Goal: Transaction & Acquisition: Obtain resource

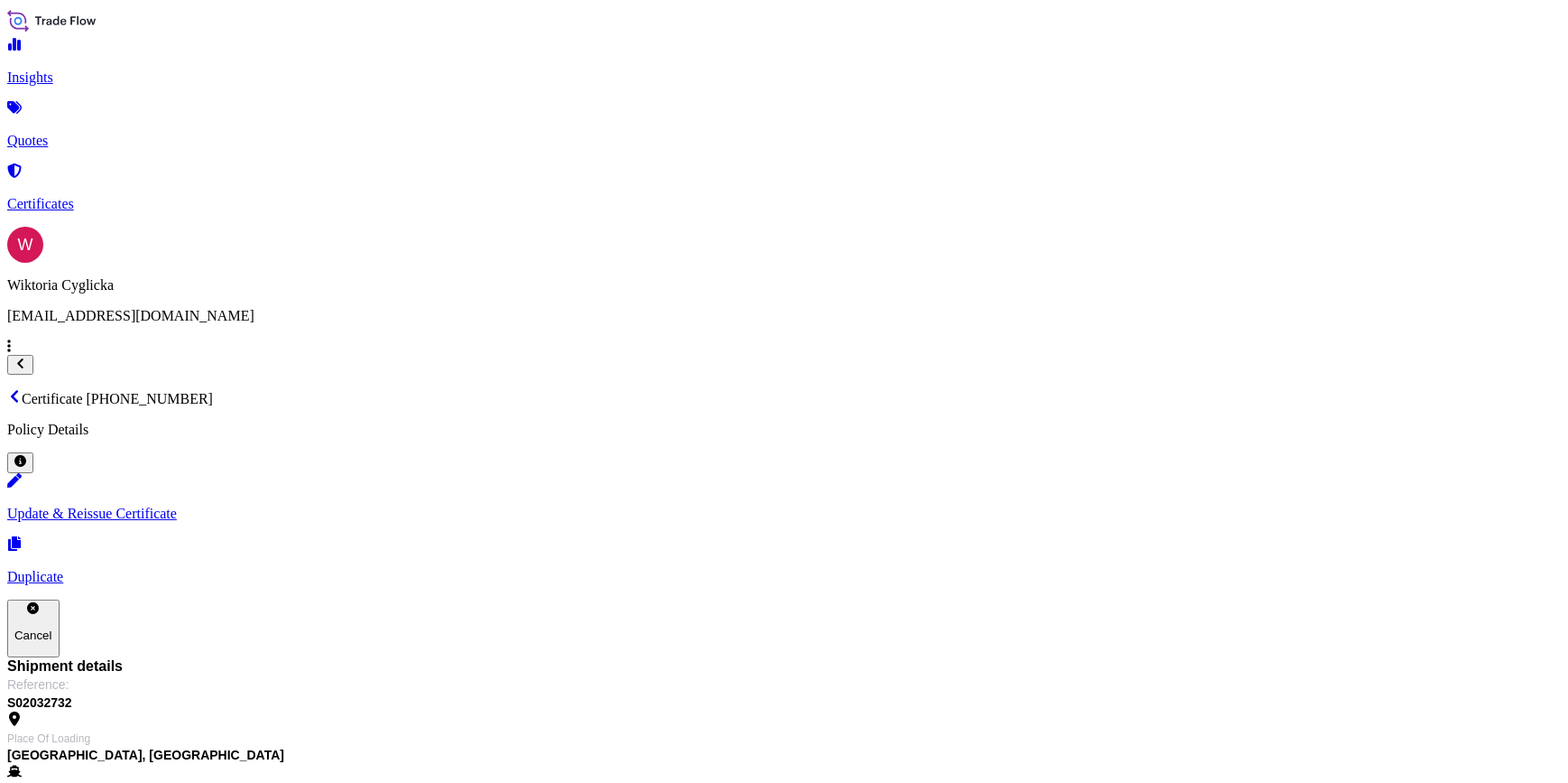
scroll to position [219, 0]
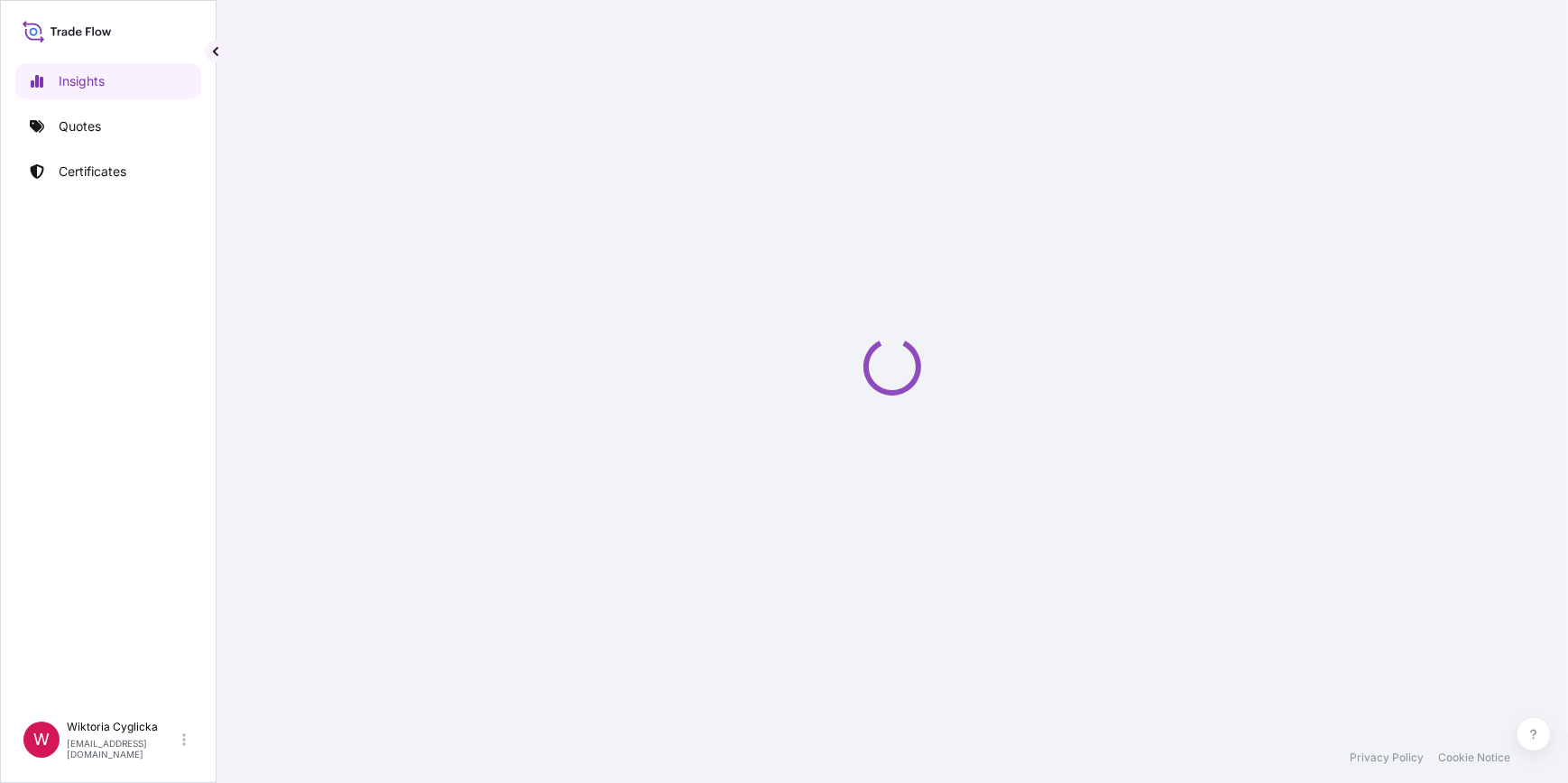
select select "2025"
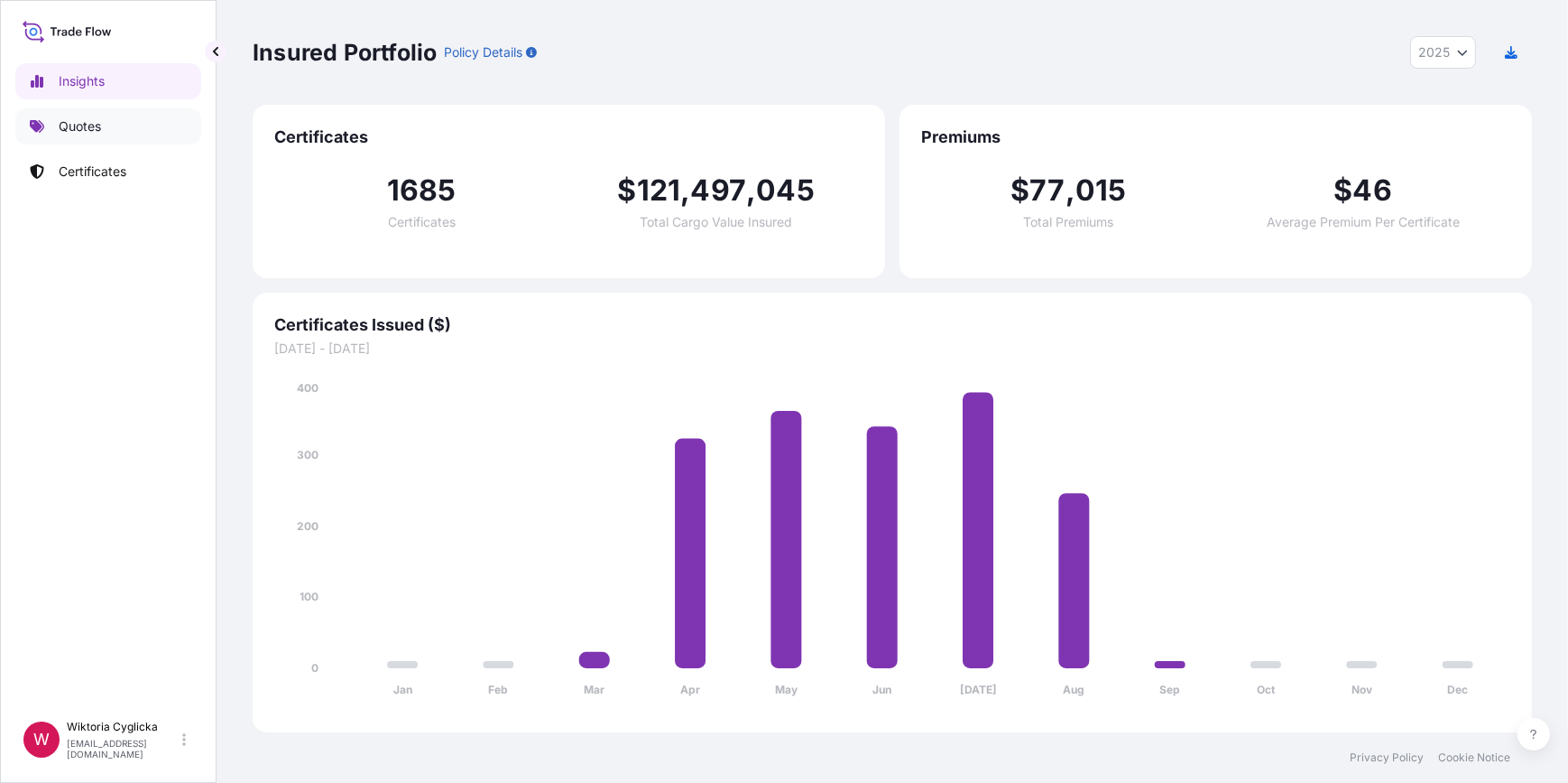
click at [127, 136] on link "Quotes" at bounding box center [108, 126] width 186 height 36
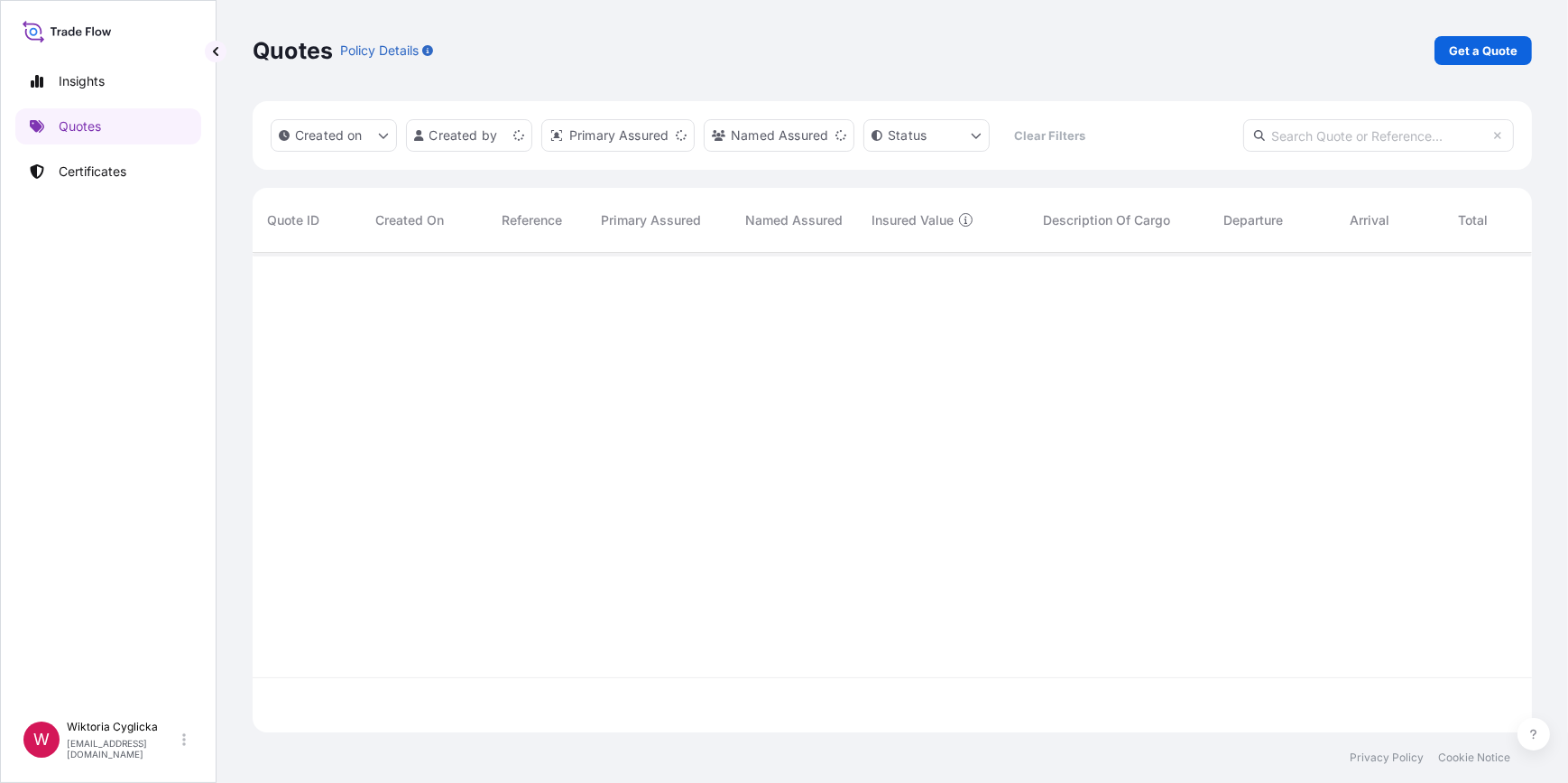
scroll to position [476, 1267]
click at [1457, 49] on p "Get a Quote" at bounding box center [1483, 51] width 69 height 18
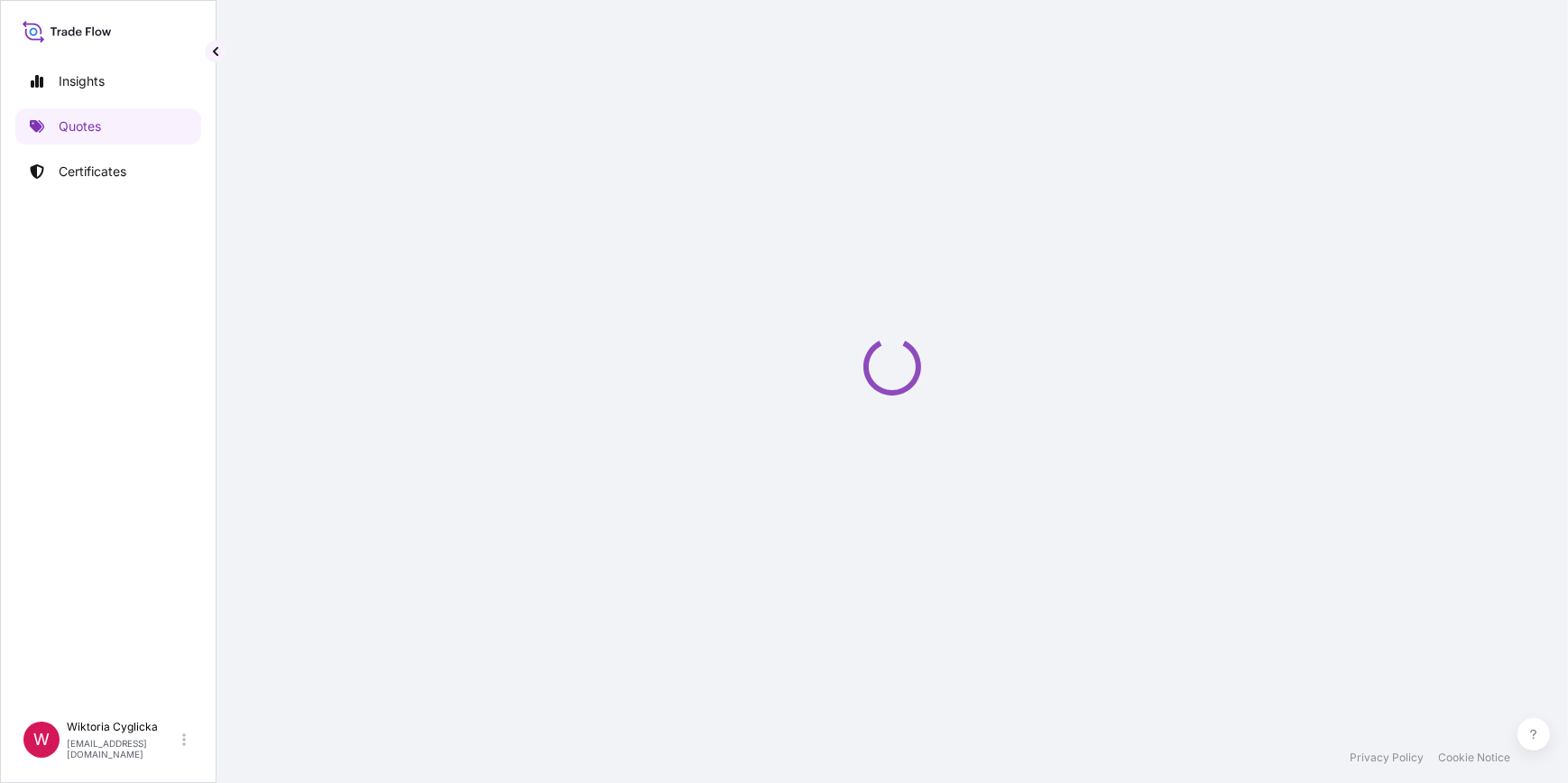
select select "Sea"
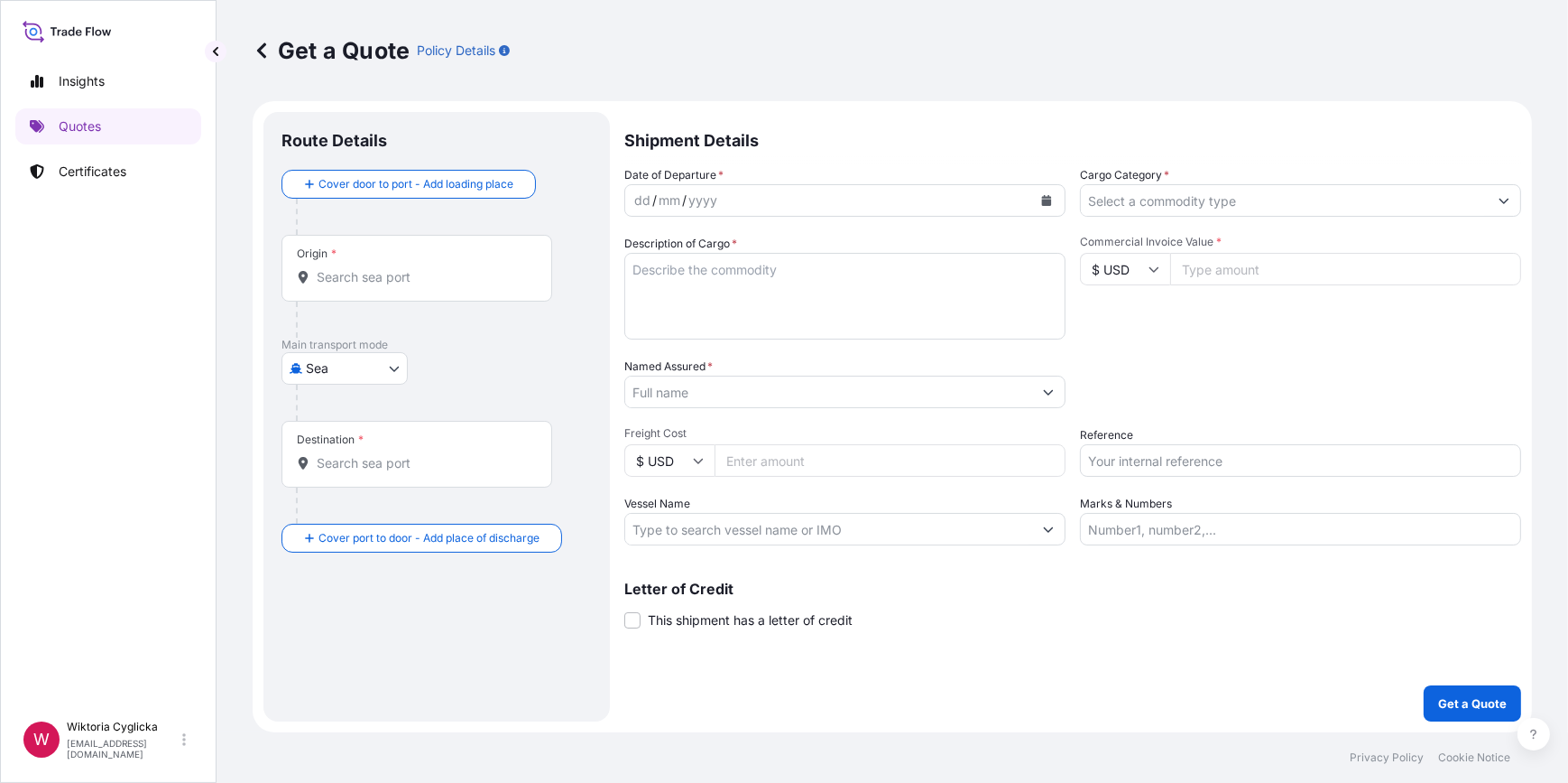
click at [1156, 464] on input "Reference" at bounding box center [1301, 460] width 441 height 33
paste input "S02033899"
type input "S02033899"
click at [1174, 401] on div "Packing Category Type to search a container mode Please select a primary mode o…" at bounding box center [1301, 383] width 441 height 51
click at [1230, 206] on input "Cargo Category *" at bounding box center [1285, 200] width 407 height 33
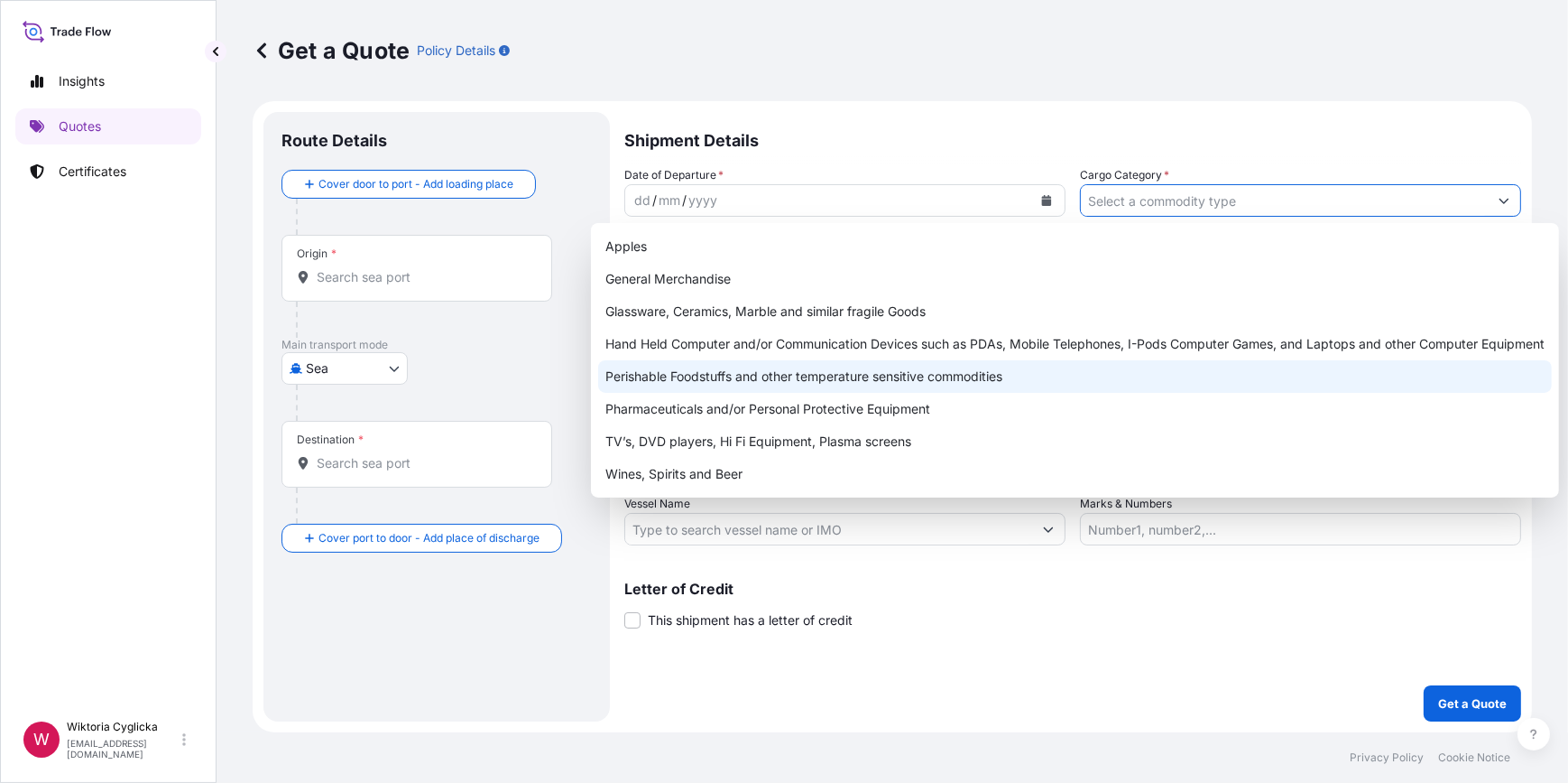
click at [853, 373] on div "Perishable Foodstuffs and other temperature sensitive commodities" at bounding box center [1075, 377] width 954 height 33
type input "Perishable Foodstuffs and other temperature sensitive commodities"
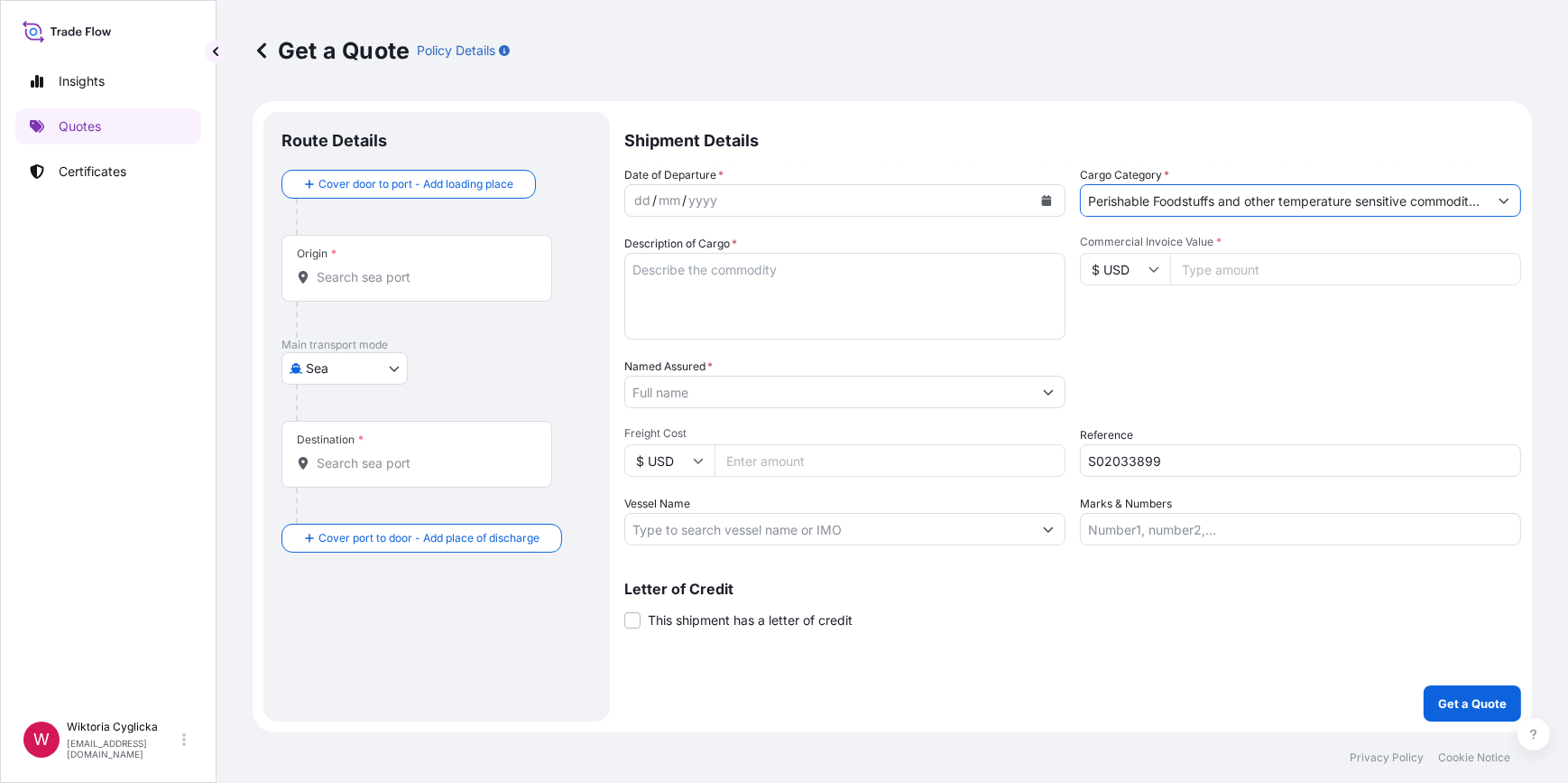
click at [541, 186] on div "Cover door to port - Add loading place" at bounding box center [436, 202] width 310 height 65
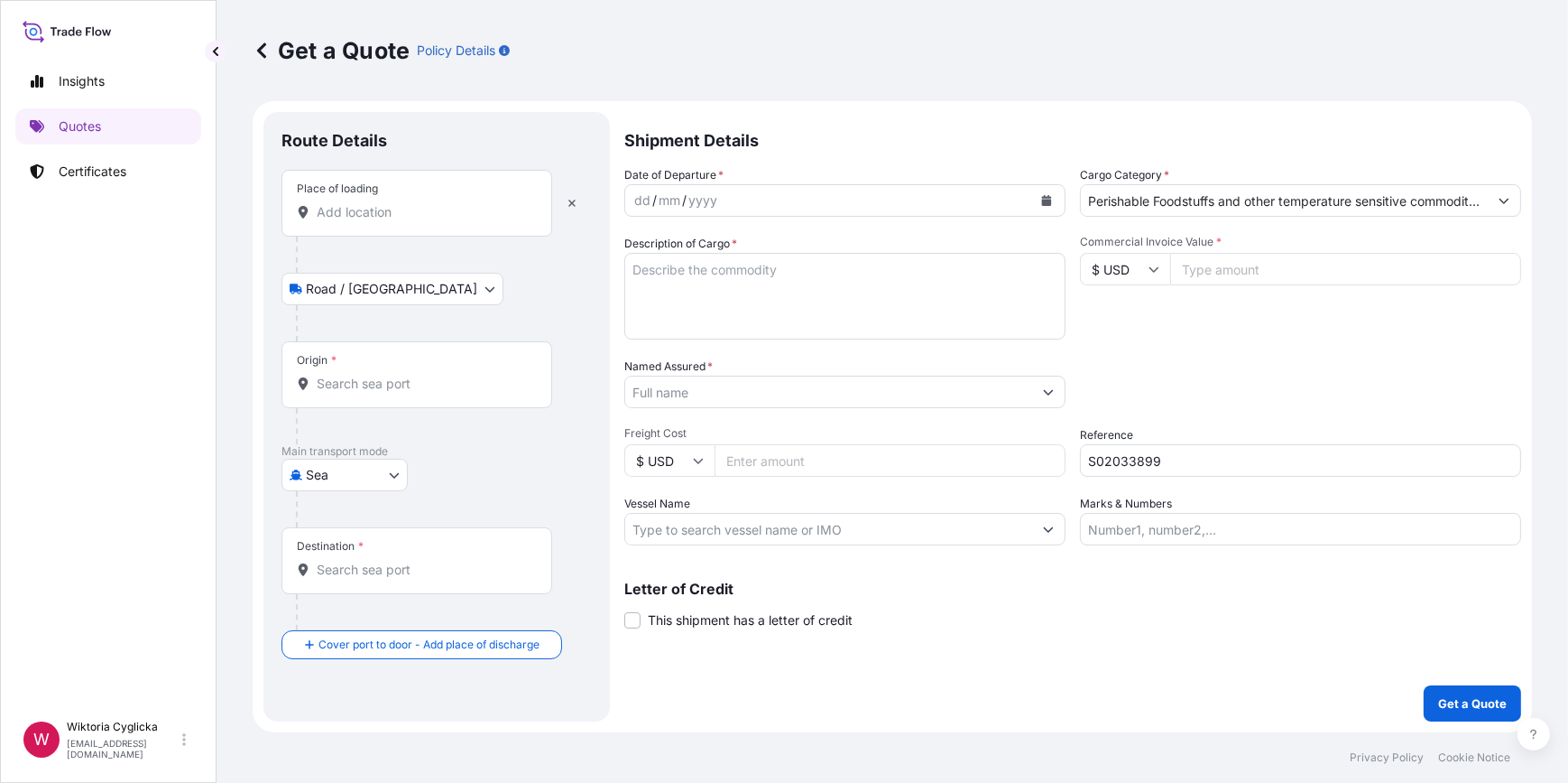
click at [462, 224] on div "Place of loading" at bounding box center [416, 203] width 270 height 67
click at [462, 221] on input "Place of loading" at bounding box center [422, 212] width 213 height 18
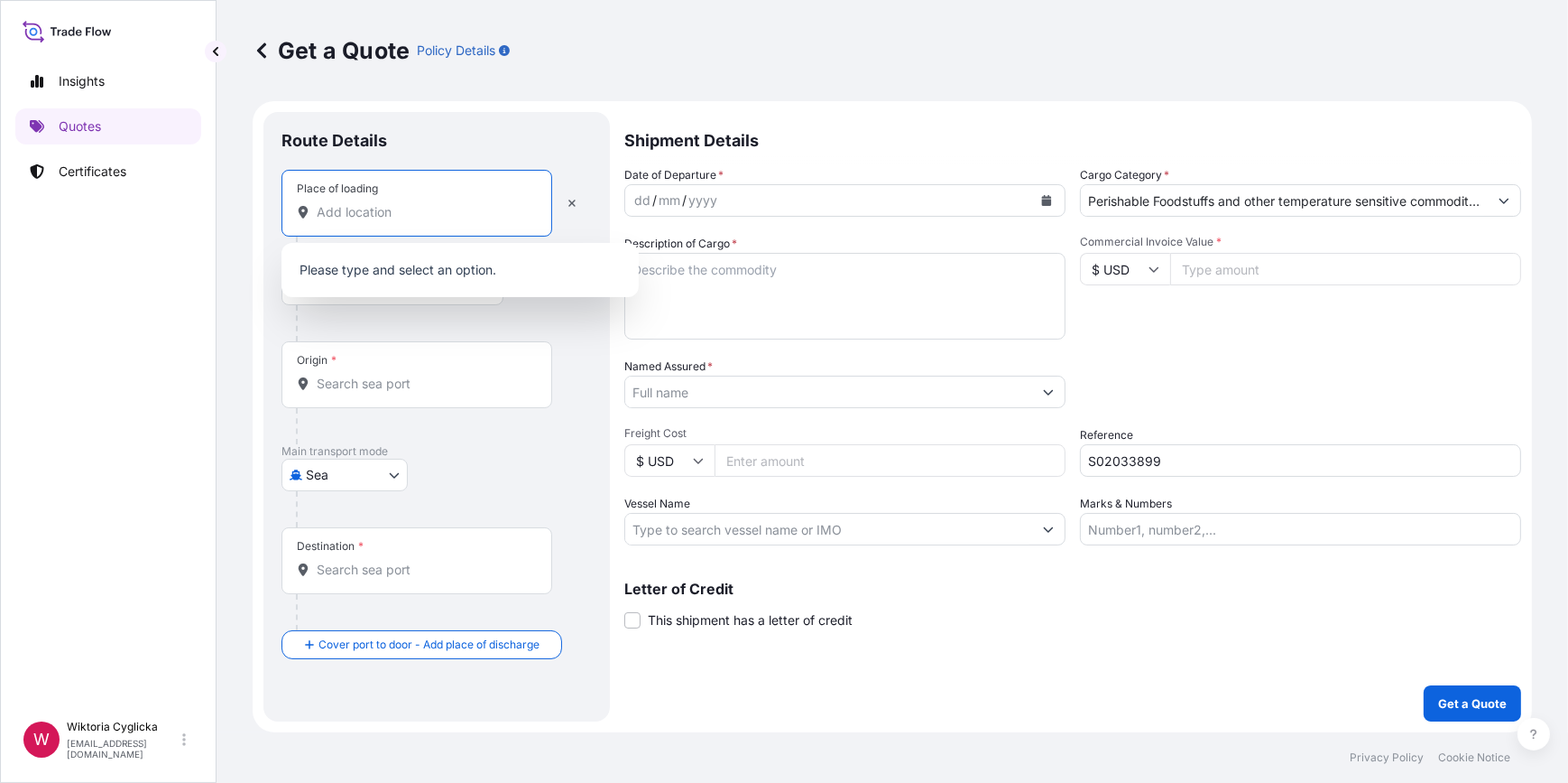
paste input "WLOCLAWEK"
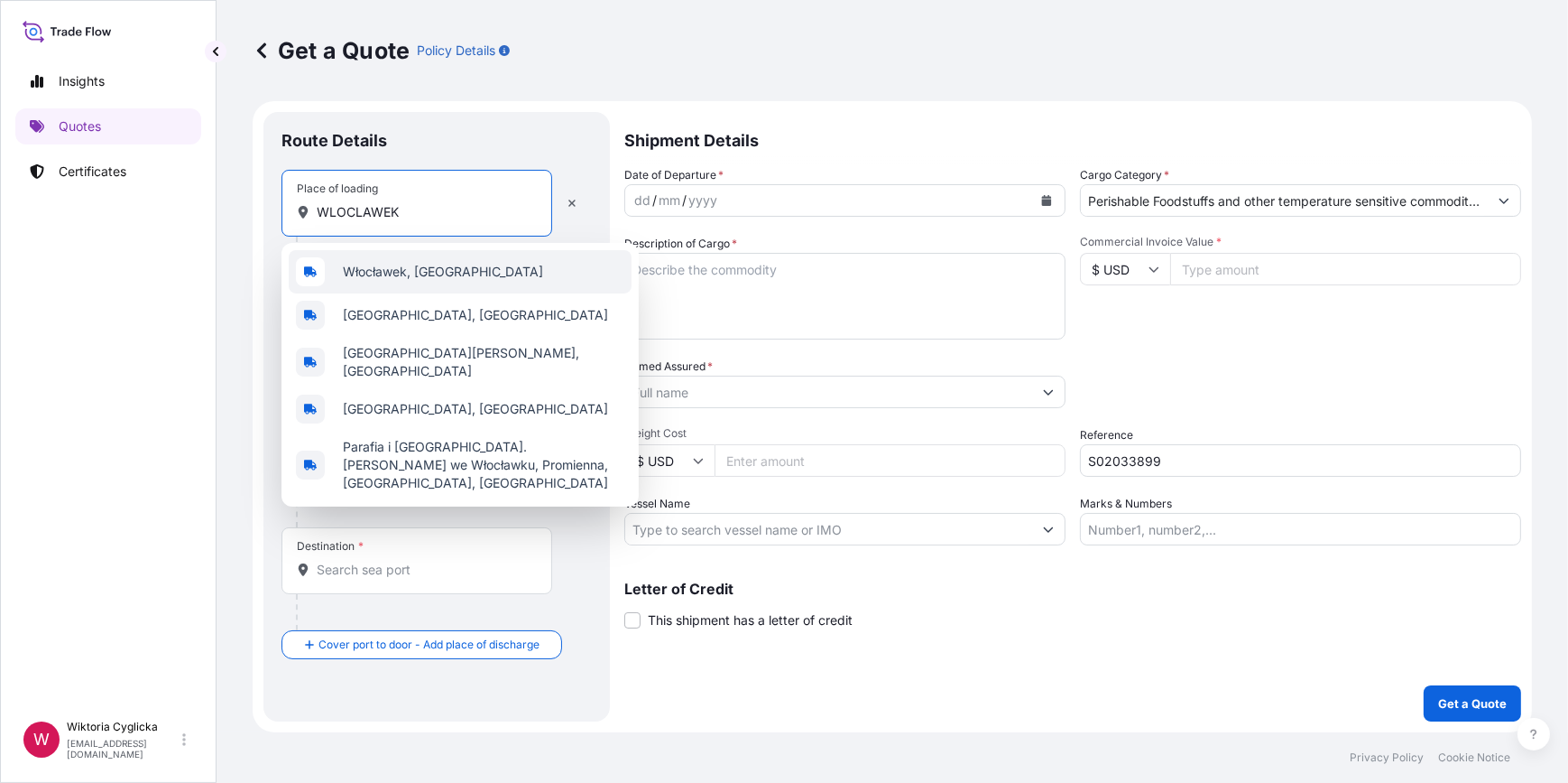
click at [404, 268] on span "Włocławek, [GEOGRAPHIC_DATA]" at bounding box center [443, 272] width 201 height 18
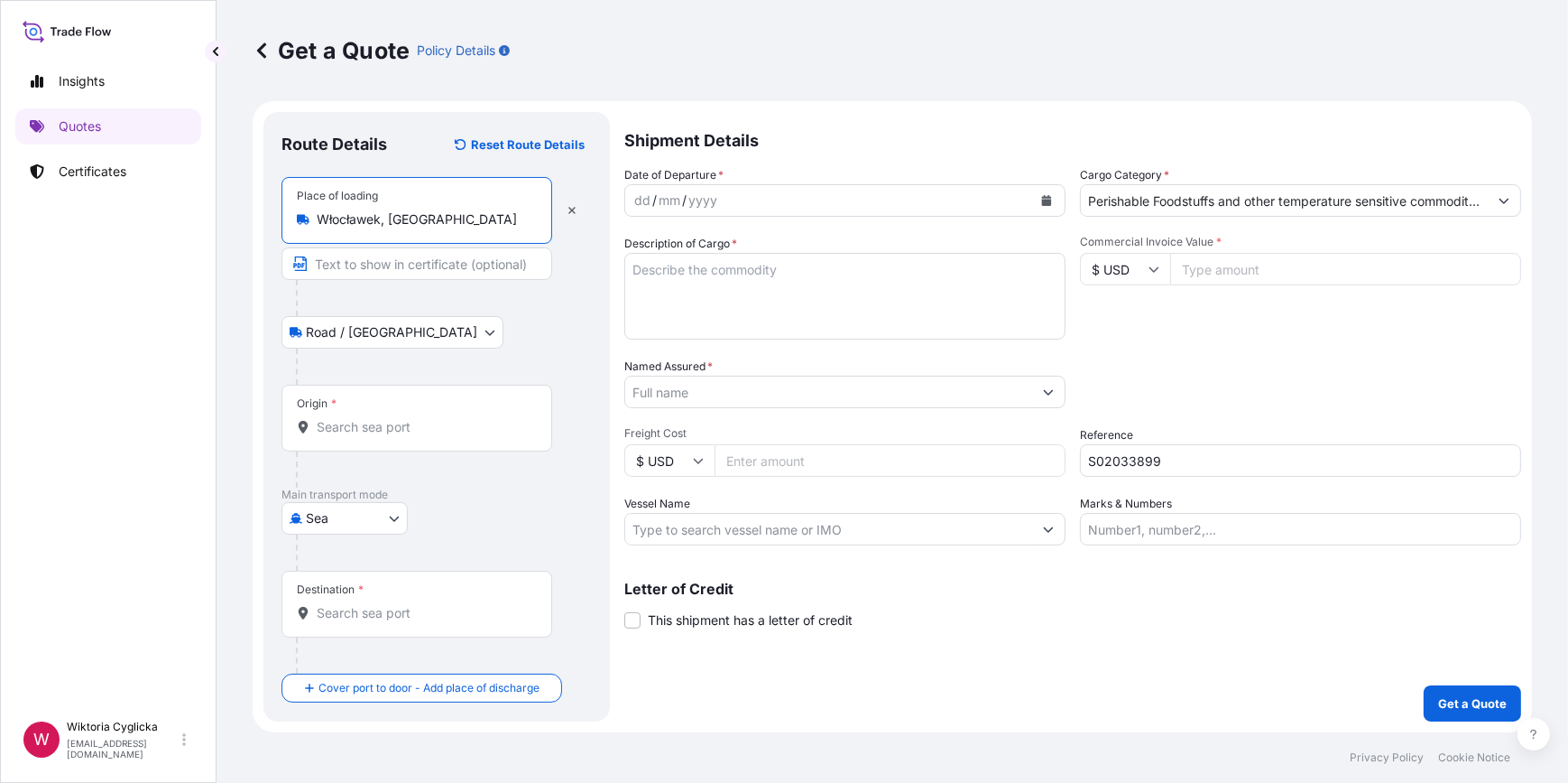
type input "Włocławek, [GEOGRAPHIC_DATA]"
click at [1047, 204] on icon "Calendar" at bounding box center [1047, 200] width 10 height 11
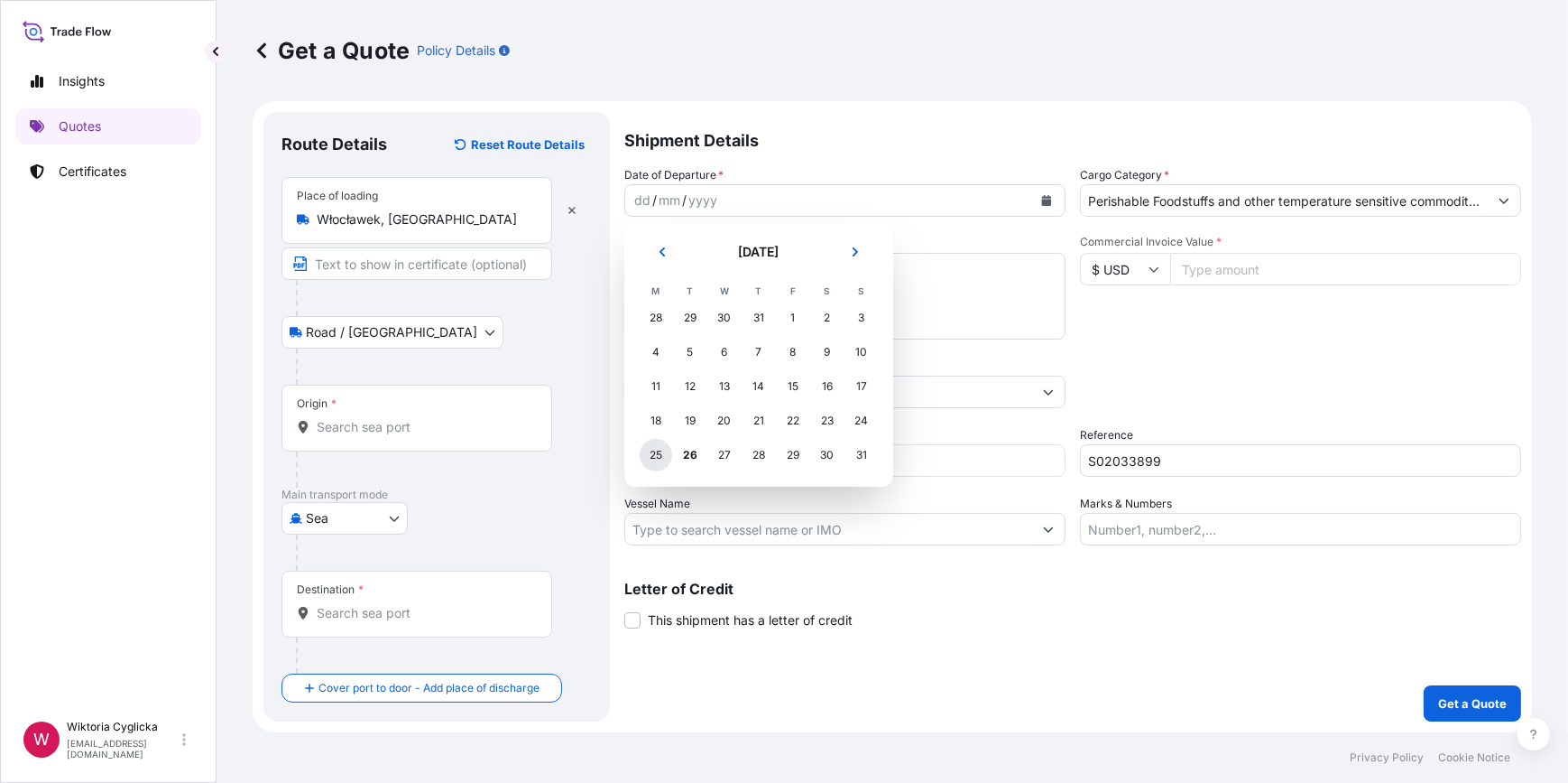
click at [650, 456] on div "25" at bounding box center [656, 454] width 33 height 33
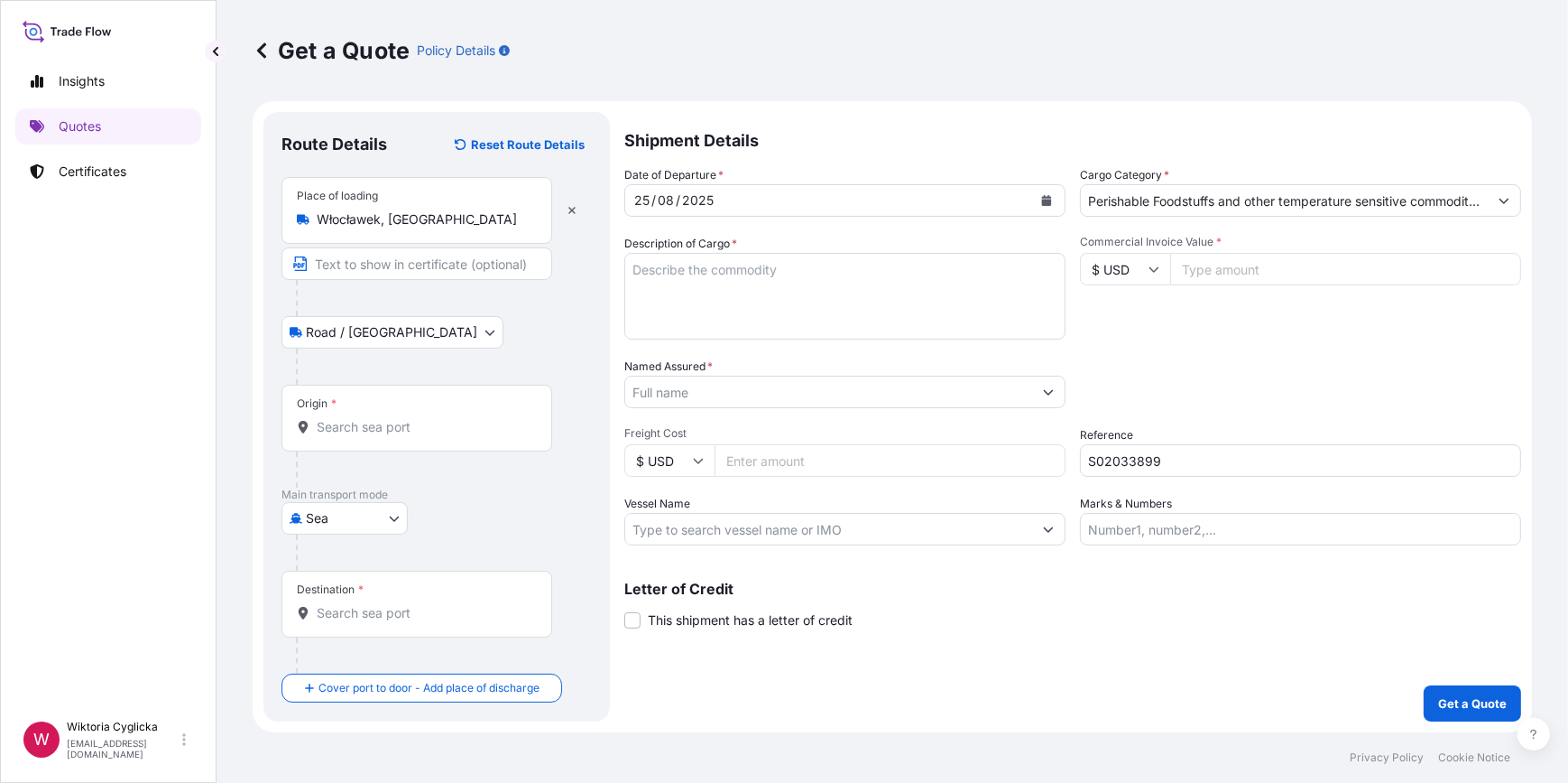
click at [798, 276] on textarea "Description of Cargo *" at bounding box center [845, 296] width 441 height 87
paste textarea "IQF SOUR CHERRY WITHOUT STONE NET WEIGHT: 24000 KG"
click at [812, 304] on textarea "IQF SOUR CHERRY WITHOUT STONE NET WEIGHT: 24000 KG GROSS WEIGHT: 2400 CARTONS" at bounding box center [845, 296] width 441 height 87
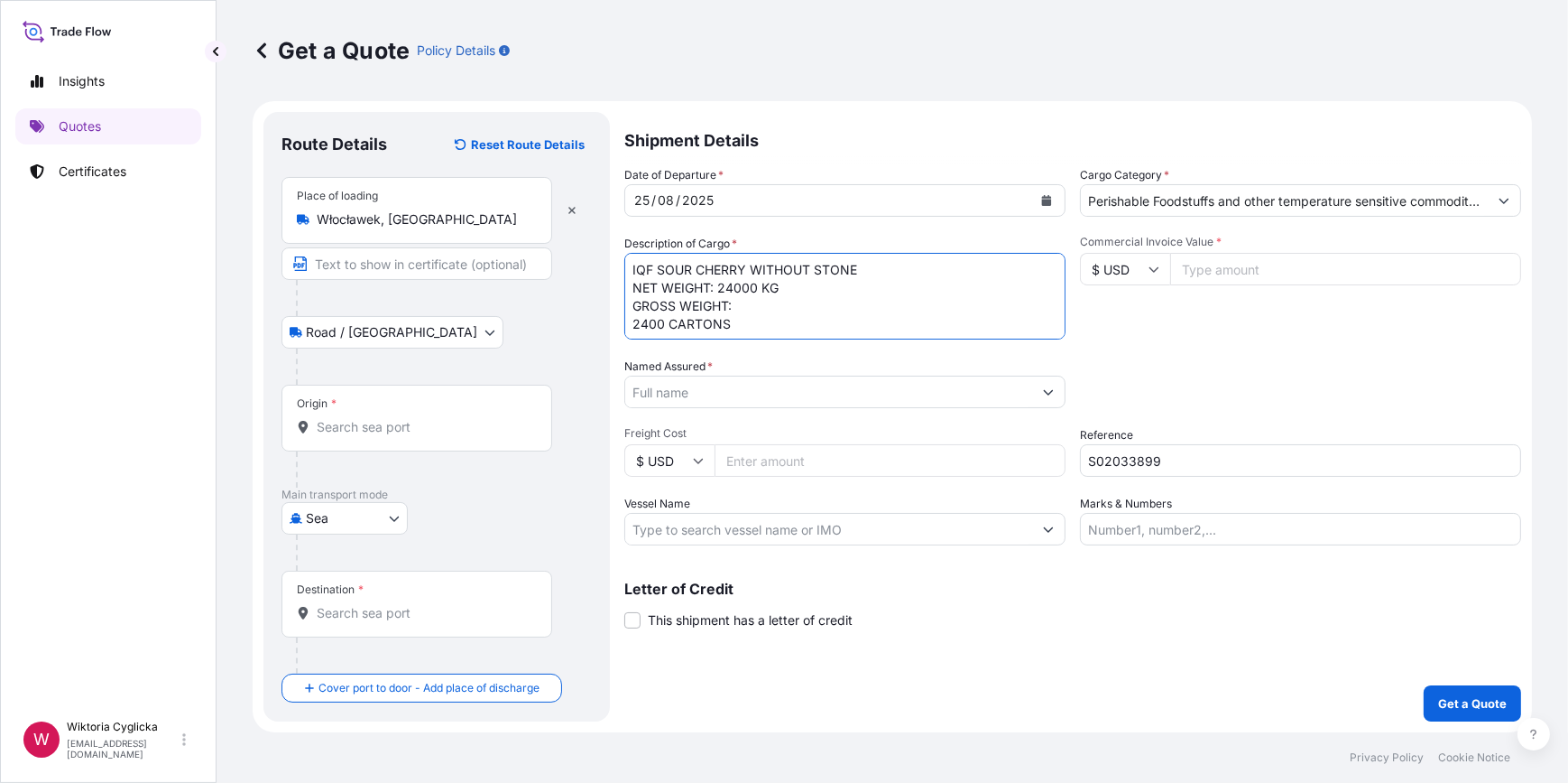
paste textarea "25280"
click at [735, 302] on textarea "IQF SOUR CHERRY WITHOUT STONE NET WEIGHT: 24000 KG GROSS WEIGHT:25280 2400 CART…" at bounding box center [845, 296] width 441 height 87
click at [804, 307] on textarea "IQF SOUR CHERRY WITHOUT STONE NET WEIGHT: 24000 KG GROSS WEIGHT: 25280 2400 CAR…" at bounding box center [845, 296] width 441 height 87
click at [630, 256] on textarea "IQF SOUR CHERRY WITHOUT STONE NET WEIGHT: 24000 KG GROSS WEIGHT: 25280 KG 2400 …" at bounding box center [845, 296] width 441 height 87
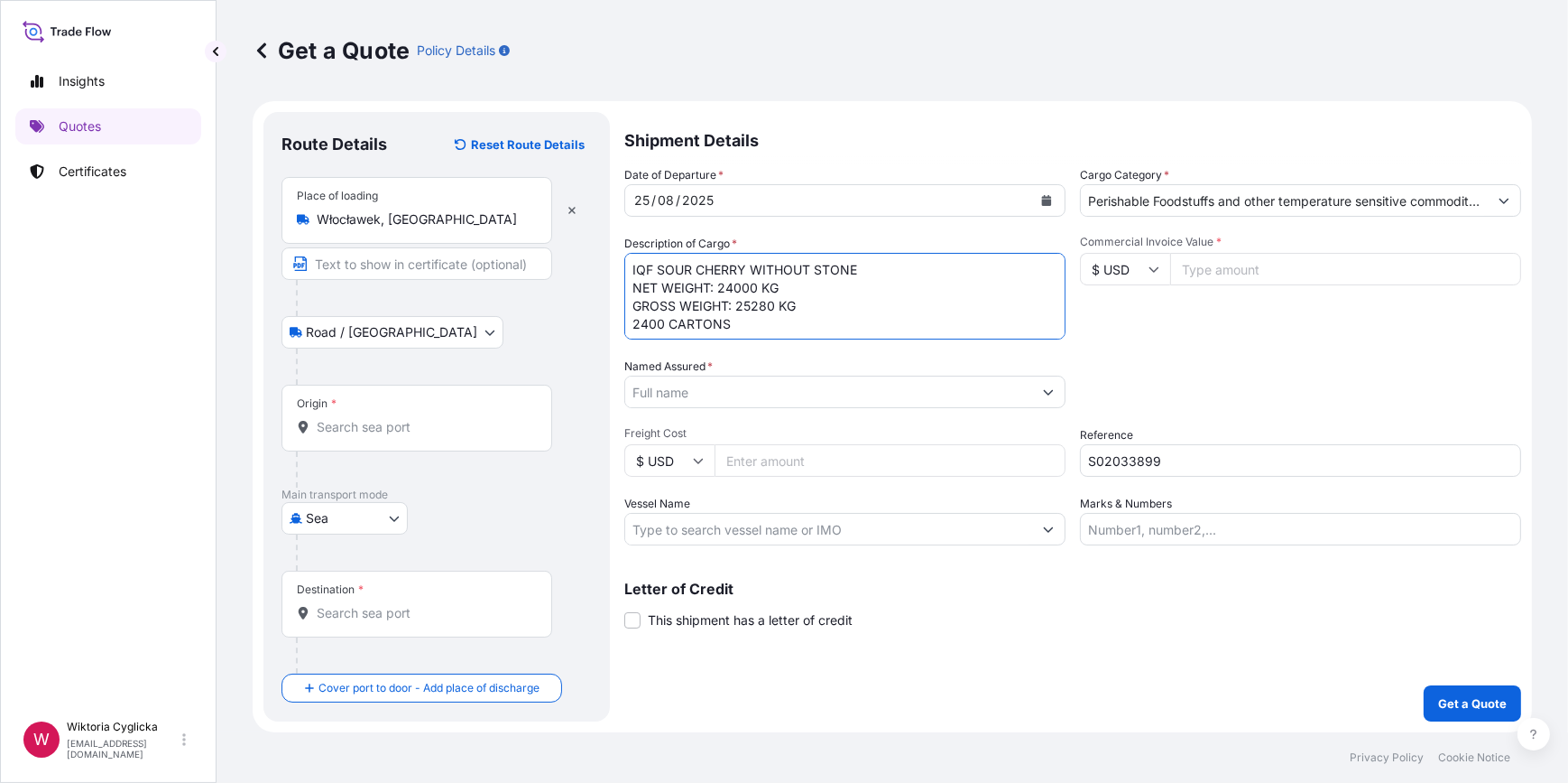
paste textarea "TTNU8051912"
type textarea "TTNU8051912 IQF SOUR CHERRY WITHOUT STONE NET WEIGHT: 24000 KG GROSS WEIGHT: 25…"
click at [1311, 396] on div "Packing Category Type to search a container mode Please select a primary mode o…" at bounding box center [1301, 383] width 441 height 51
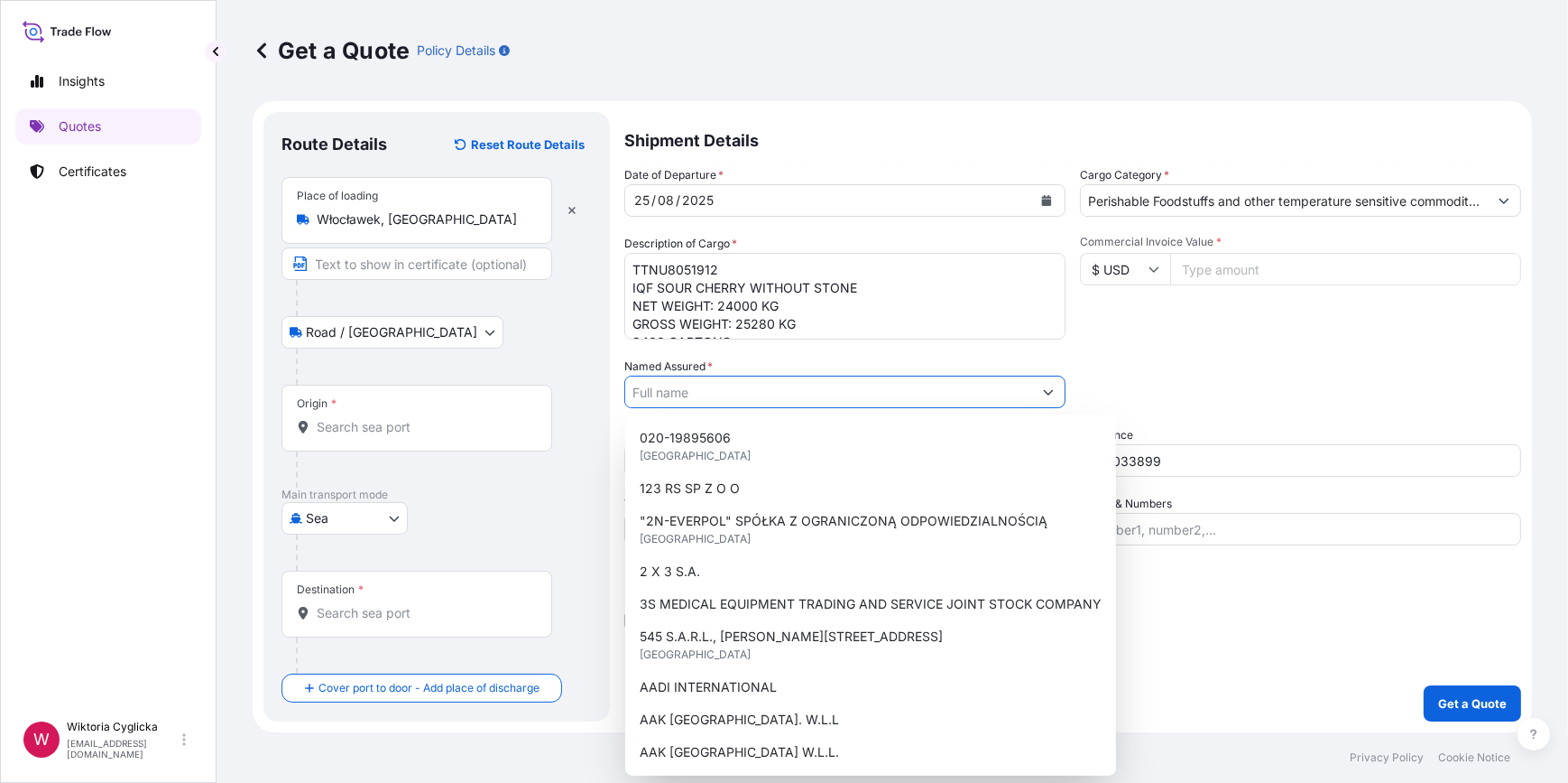
click at [736, 391] on input "Named Assured *" at bounding box center [828, 392] width 407 height 33
paste input "TIANJIN C.Y. FOODS CO.,LTD."
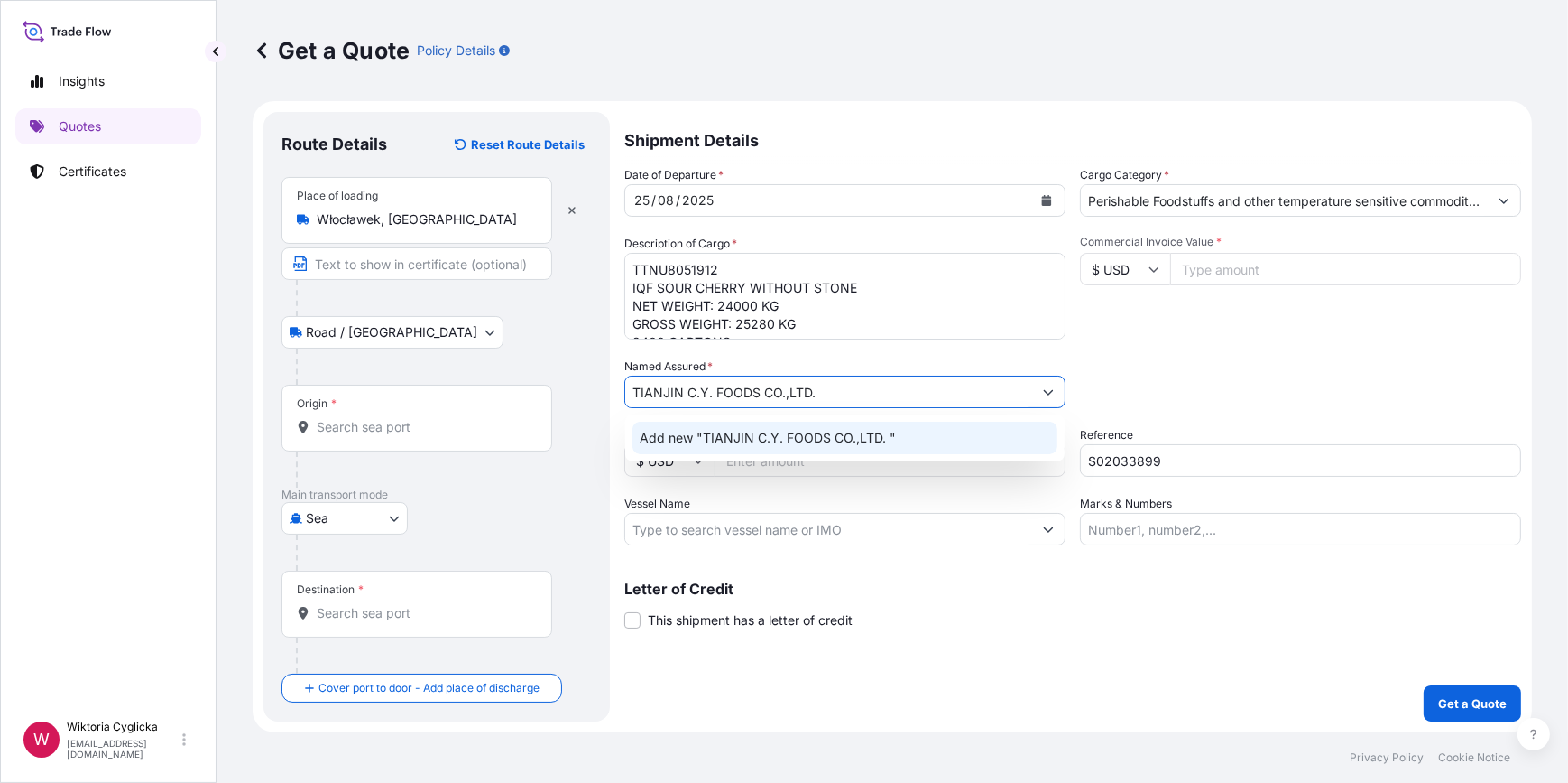
click at [836, 436] on span "Add new "TIANJIN C.Y. FOODS CO.,LTD. "" at bounding box center [768, 437] width 257 height 18
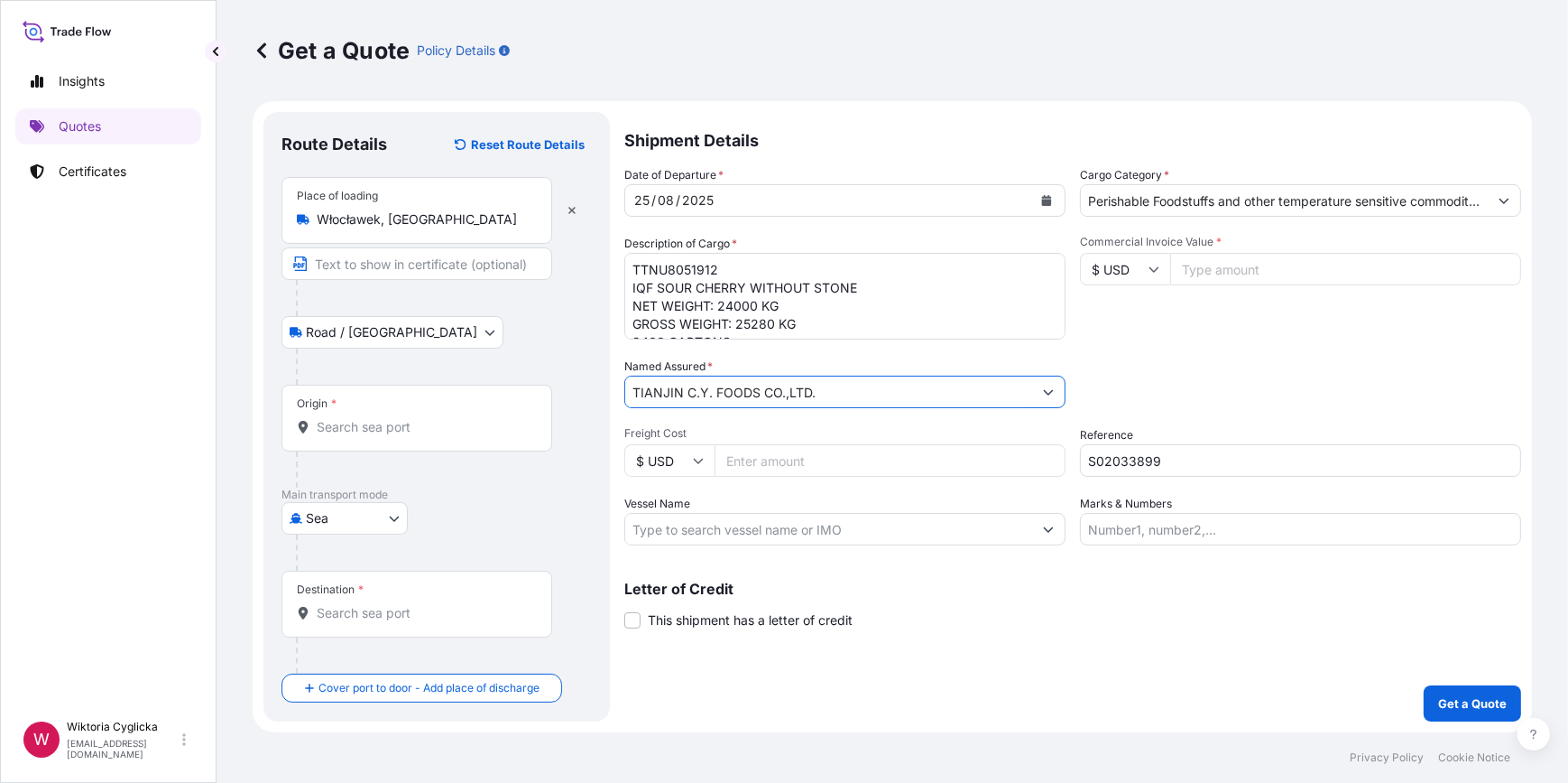
type input "TIANJIN C.Y. FOODS CO.,LTD."
click at [1246, 269] on input "Commercial Invoice Value *" at bounding box center [1346, 269] width 351 height 33
click at [392, 410] on div "Origin *" at bounding box center [416, 417] width 270 height 67
click at [392, 418] on input "Origin *" at bounding box center [422, 427] width 213 height 18
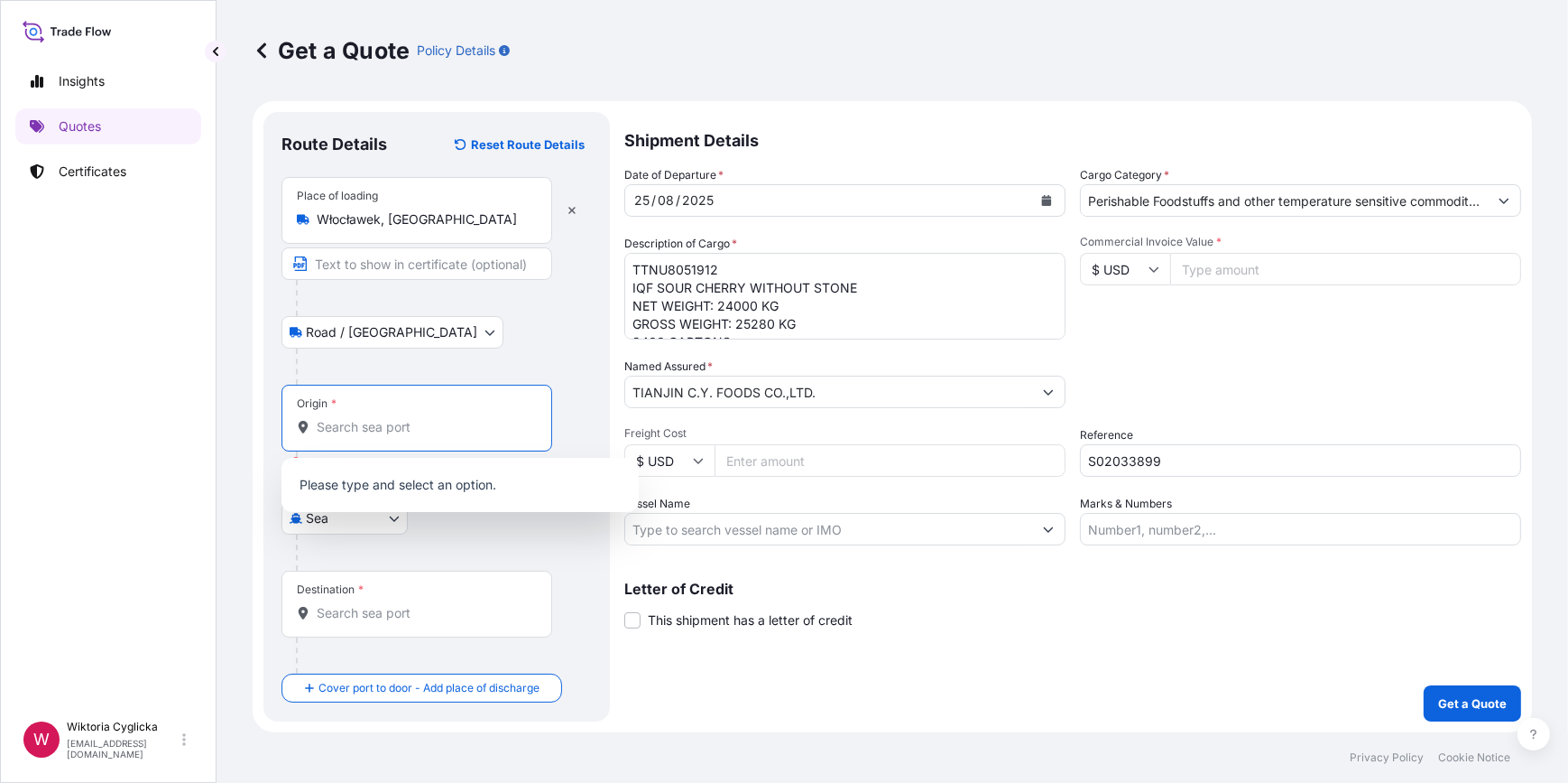
click at [456, 425] on input "Origin * Please select an origin" at bounding box center [422, 427] width 213 height 18
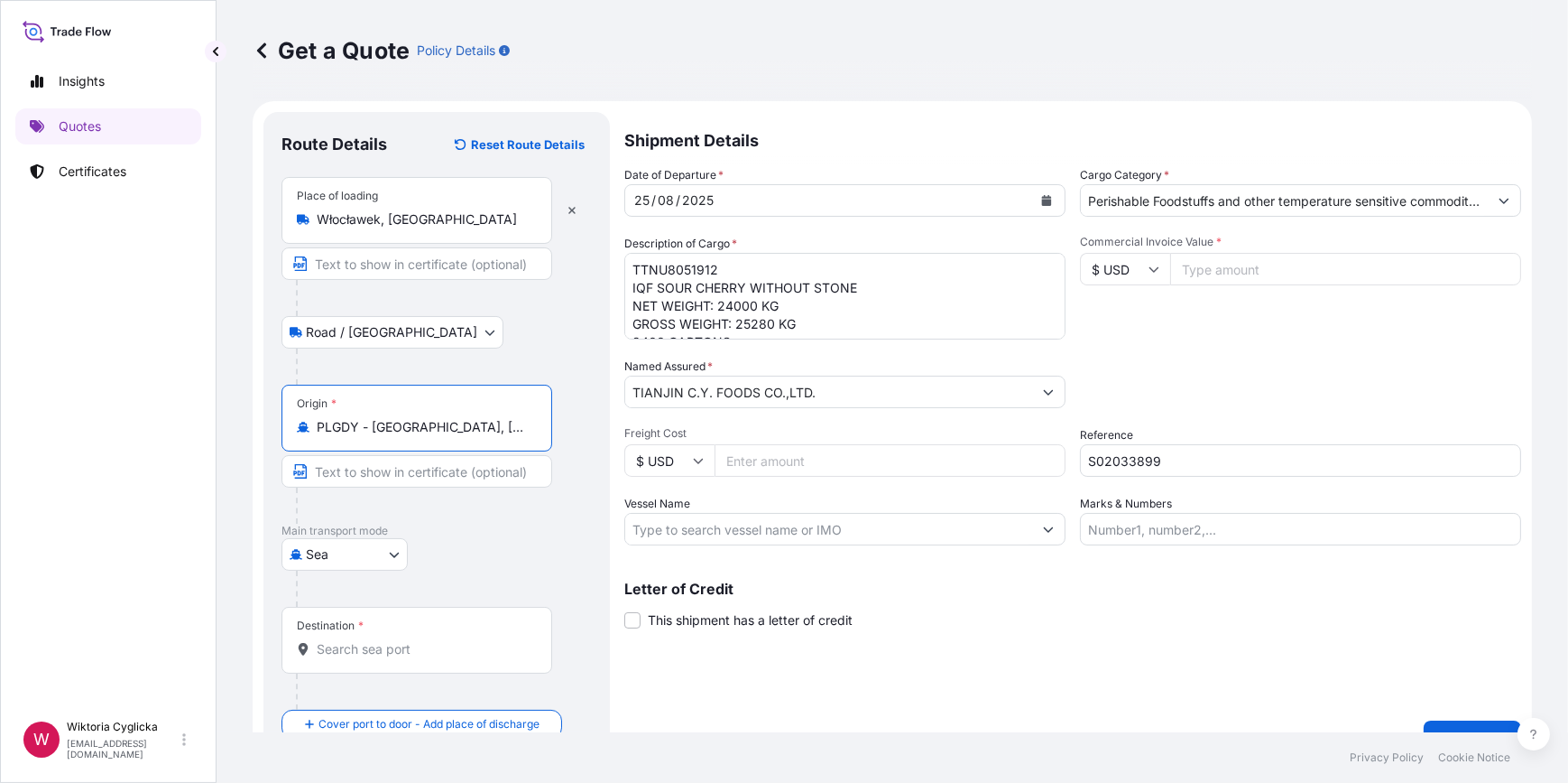
type input "PLGDY - [GEOGRAPHIC_DATA], [GEOGRAPHIC_DATA]"
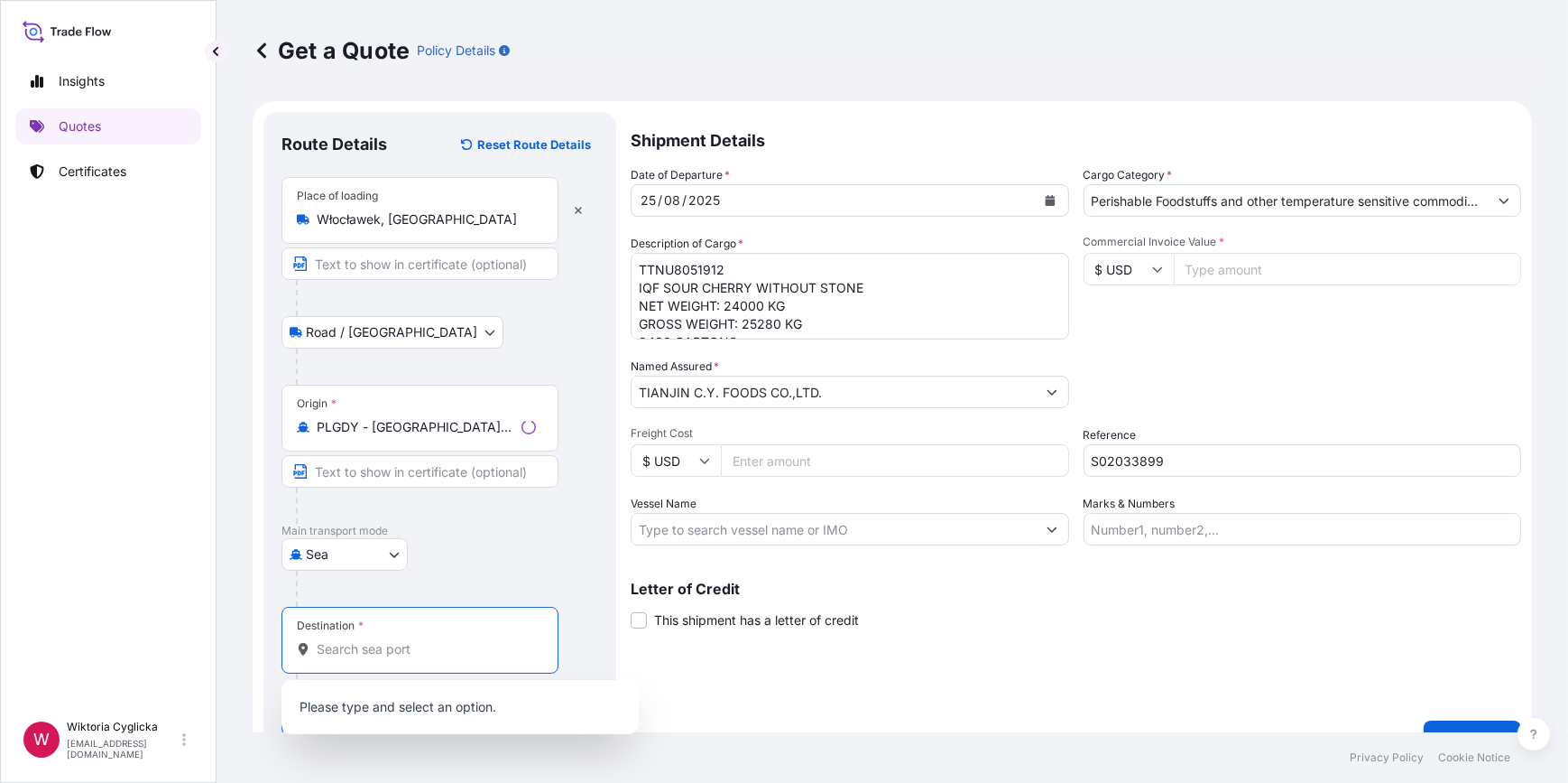
click at [387, 648] on input "Destination *" at bounding box center [426, 649] width 220 height 18
paste input "TIANJINXINGANG"
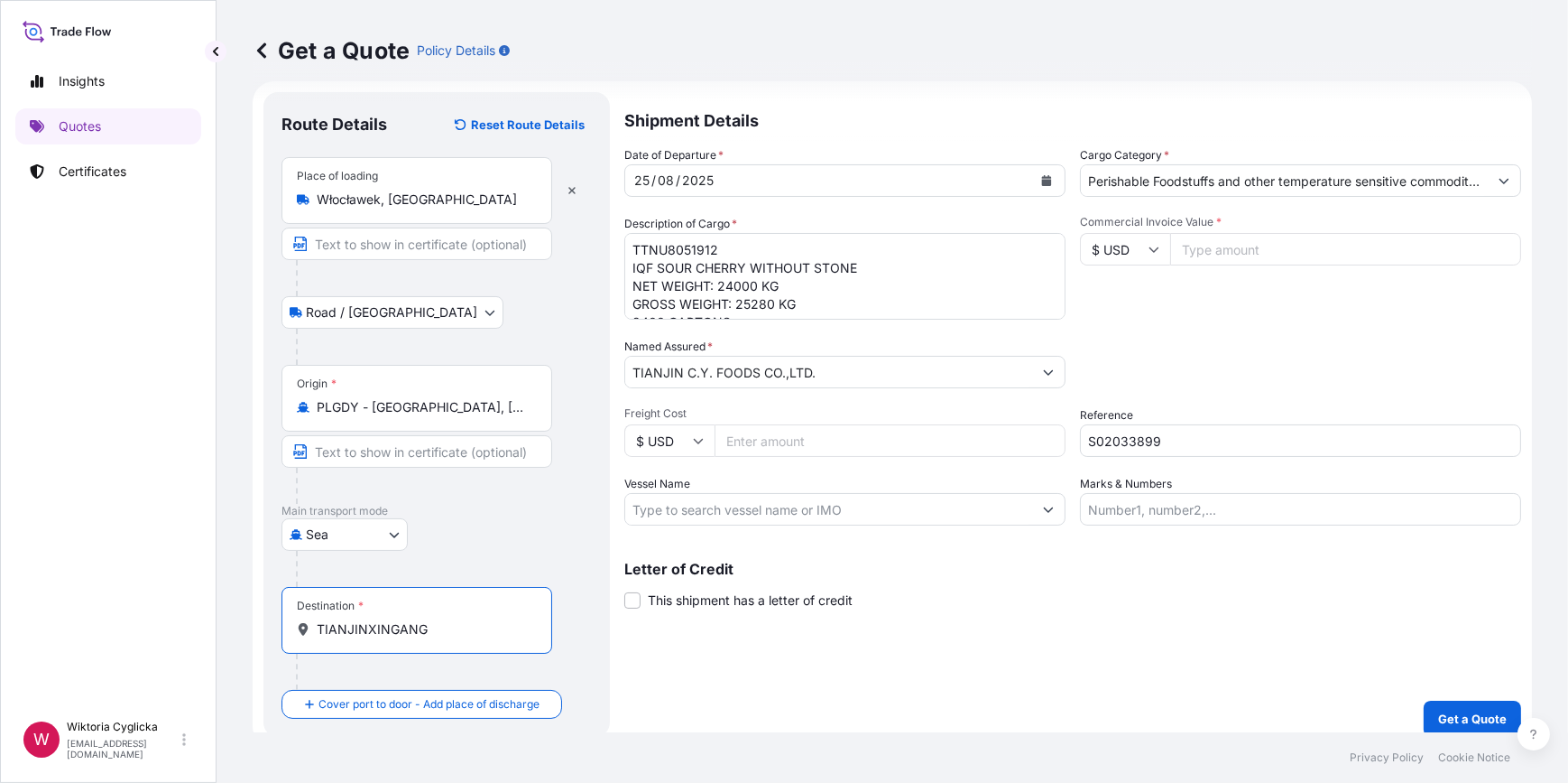
scroll to position [34, 0]
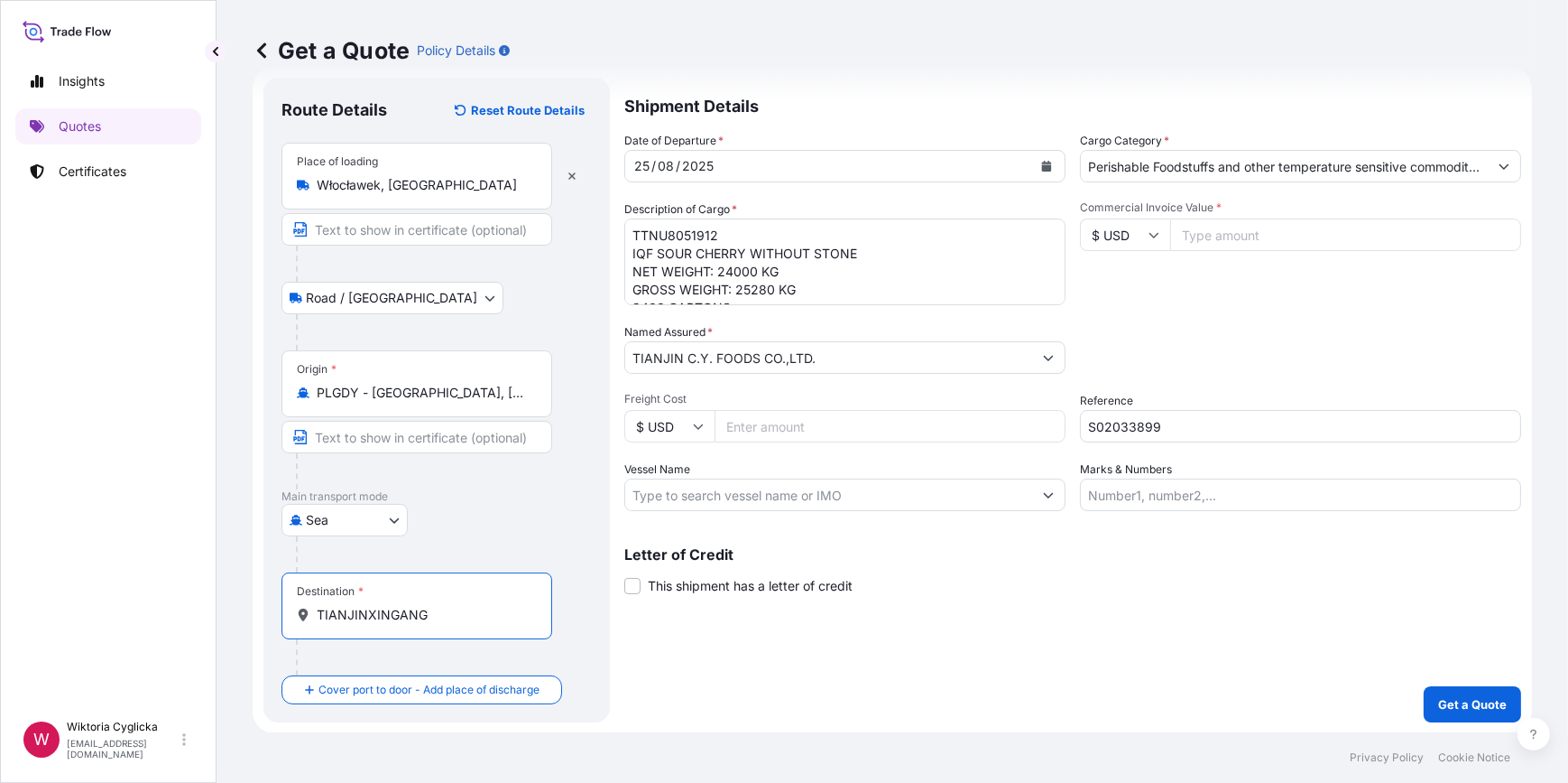
drag, startPoint x: 438, startPoint y: 612, endPoint x: 363, endPoint y: 609, distance: 75.1
click at [363, 609] on input "TIANJINXINGANG" at bounding box center [422, 615] width 213 height 18
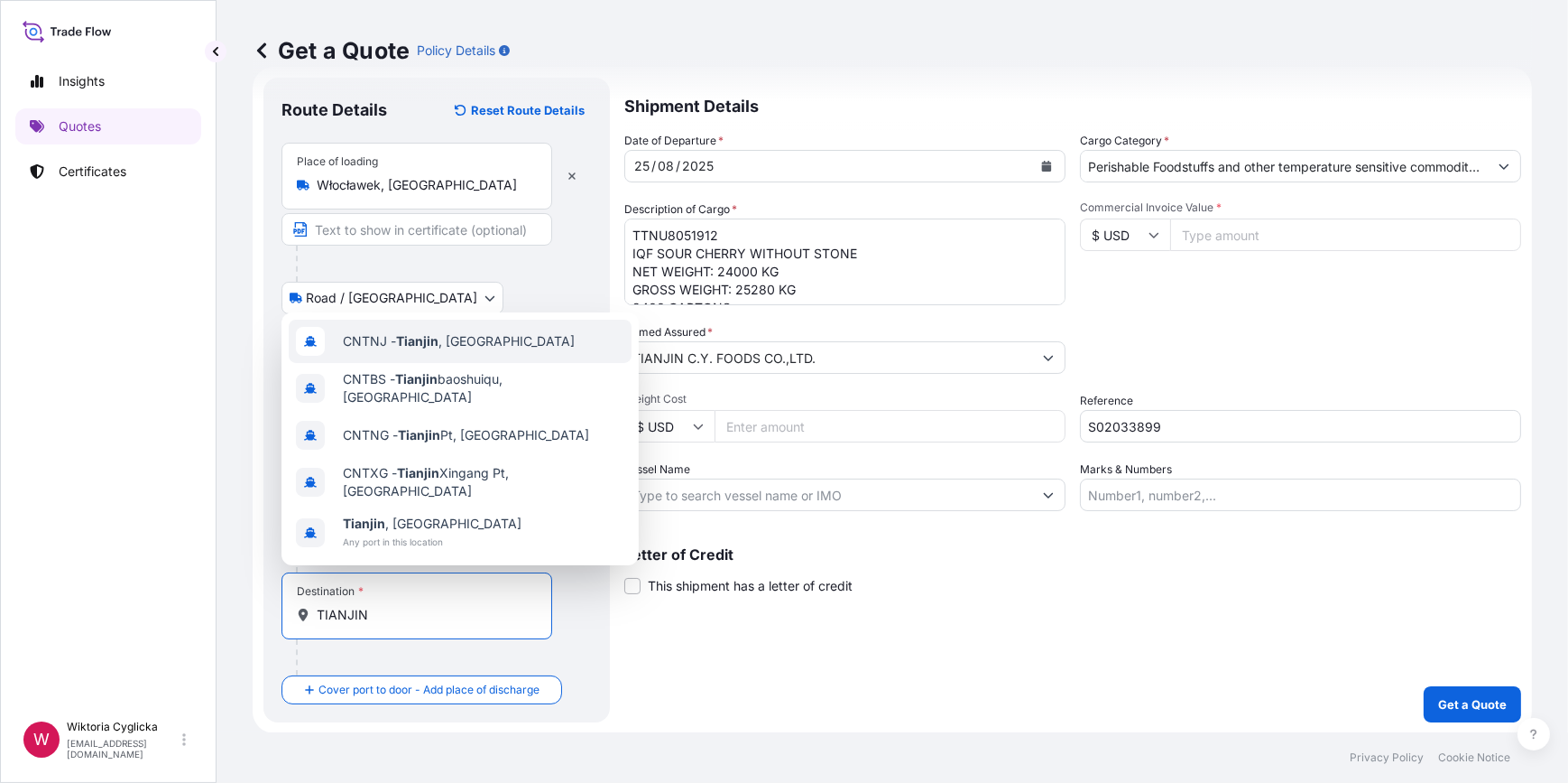
click at [446, 363] on div "CNTNJ - [GEOGRAPHIC_DATA] , [GEOGRAPHIC_DATA]" at bounding box center [460, 341] width 343 height 43
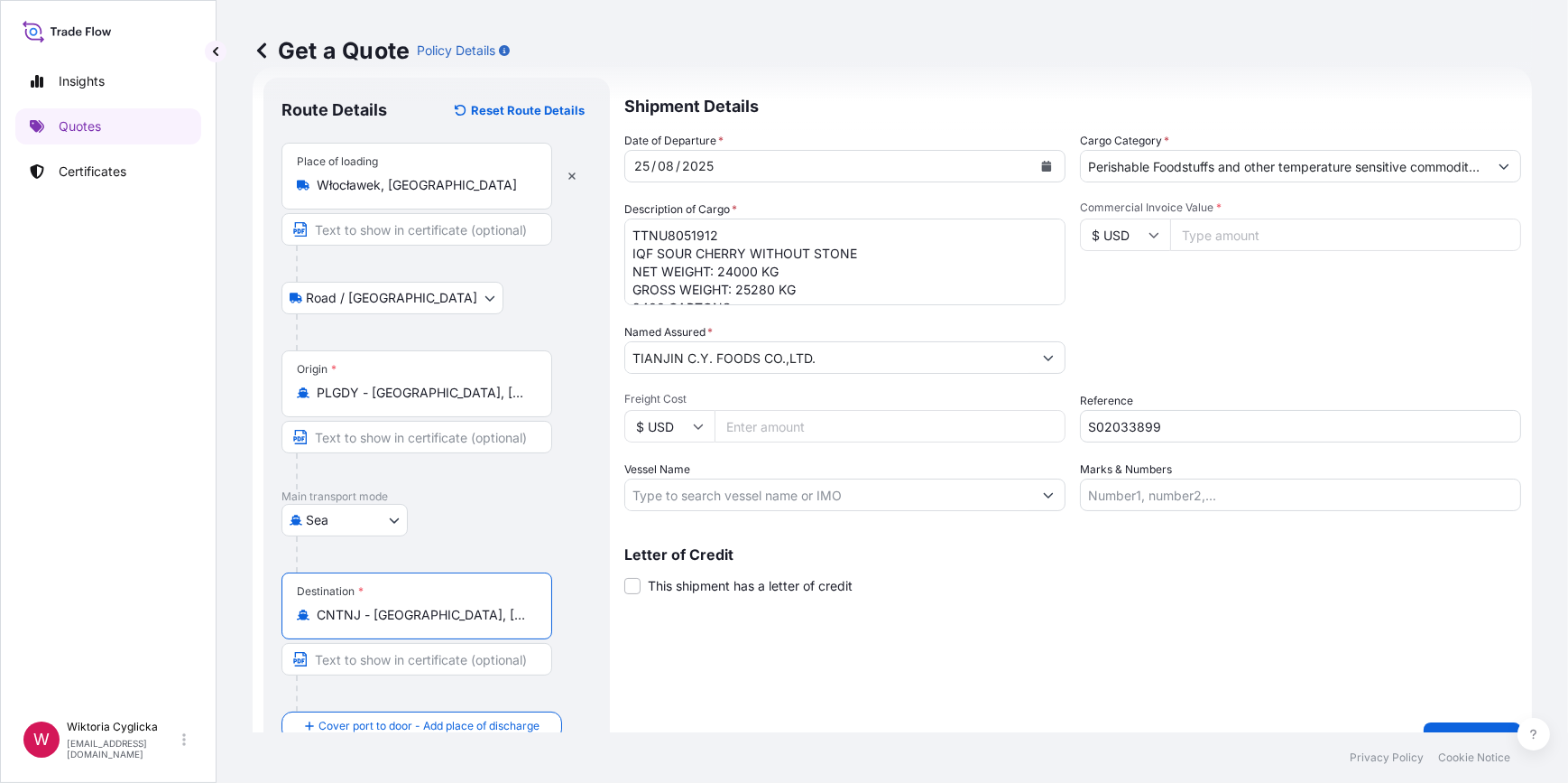
type input "CNTNJ - [GEOGRAPHIC_DATA], [GEOGRAPHIC_DATA]"
drag, startPoint x: 473, startPoint y: 624, endPoint x: 239, endPoint y: 605, distance: 234.8
click at [239, 605] on div "Get a Quote Policy Details Route Details Reset Route Details Place of loading […" at bounding box center [892, 366] width 1351 height 732
drag, startPoint x: 239, startPoint y: 605, endPoint x: 444, endPoint y: 572, distance: 207.6
click at [456, 625] on div "Destination * CNTNJ - [GEOGRAPHIC_DATA], [GEOGRAPHIC_DATA]" at bounding box center [416, 605] width 270 height 67
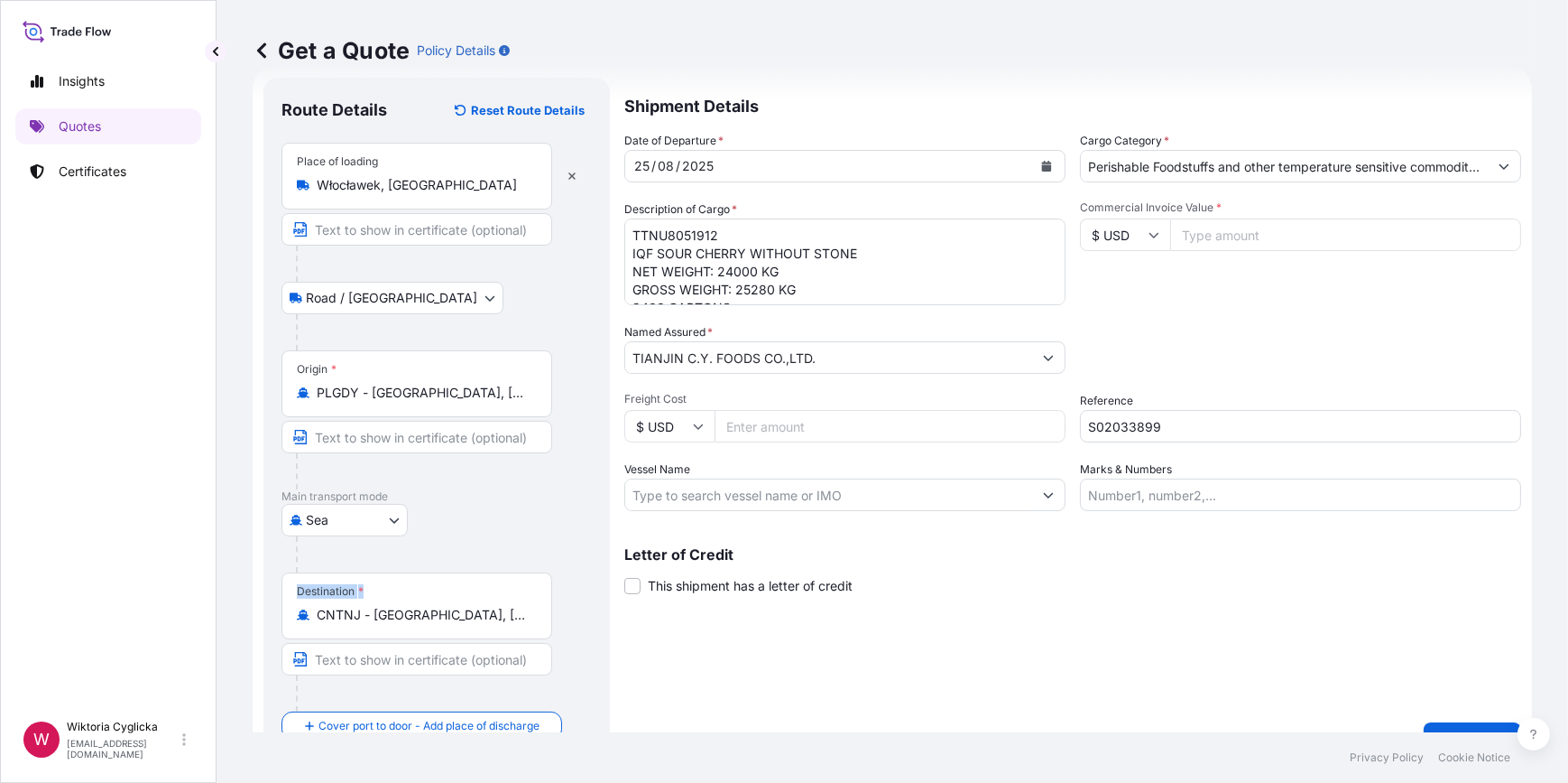
click at [456, 624] on input "CNTNJ - [GEOGRAPHIC_DATA], [GEOGRAPHIC_DATA]" at bounding box center [422, 615] width 213 height 18
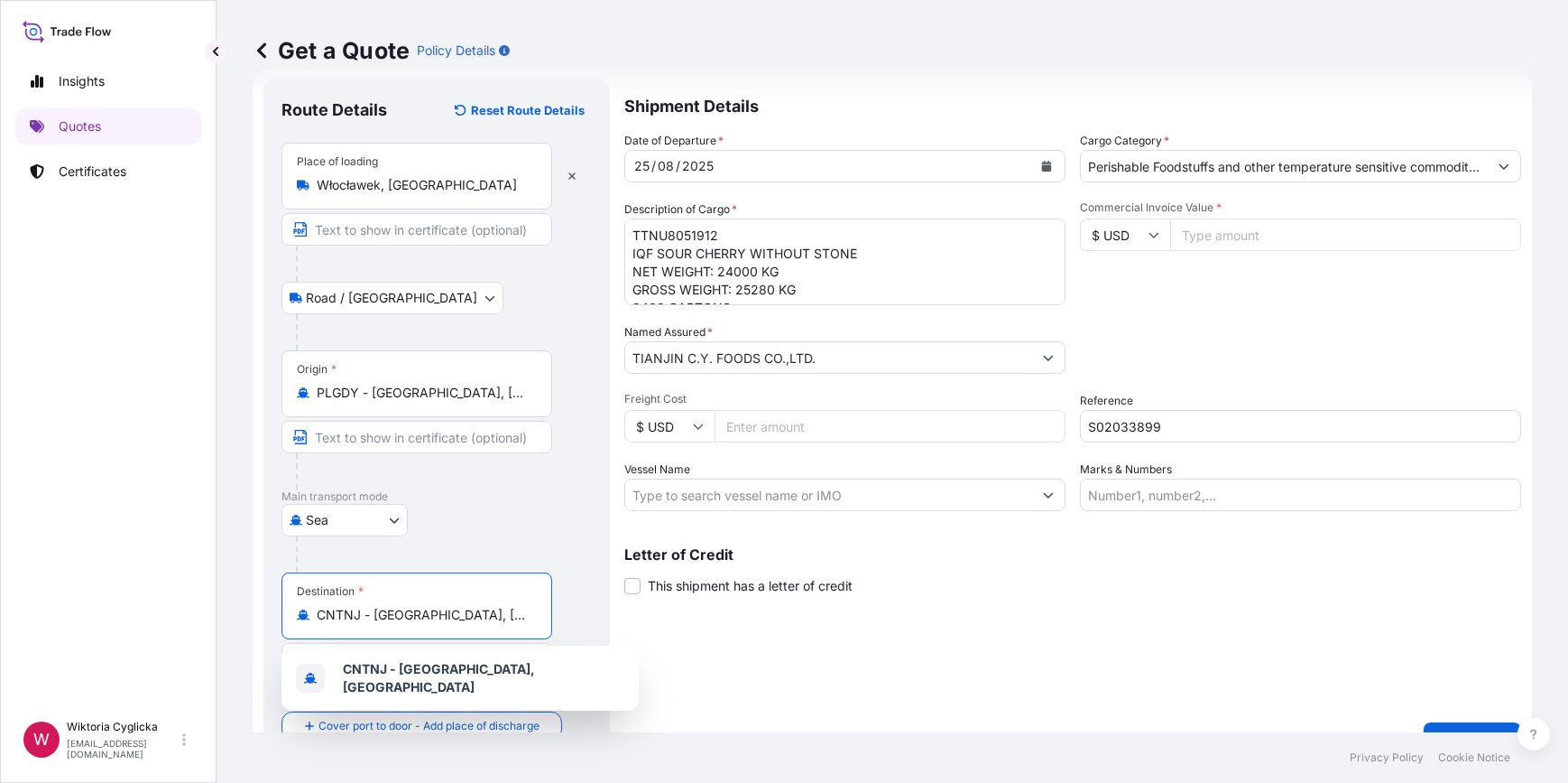
drag, startPoint x: 457, startPoint y: 615, endPoint x: 311, endPoint y: 608, distance: 146.2
click at [311, 608] on div "CNTNJ - [GEOGRAPHIC_DATA], [GEOGRAPHIC_DATA]" at bounding box center [416, 615] width 240 height 18
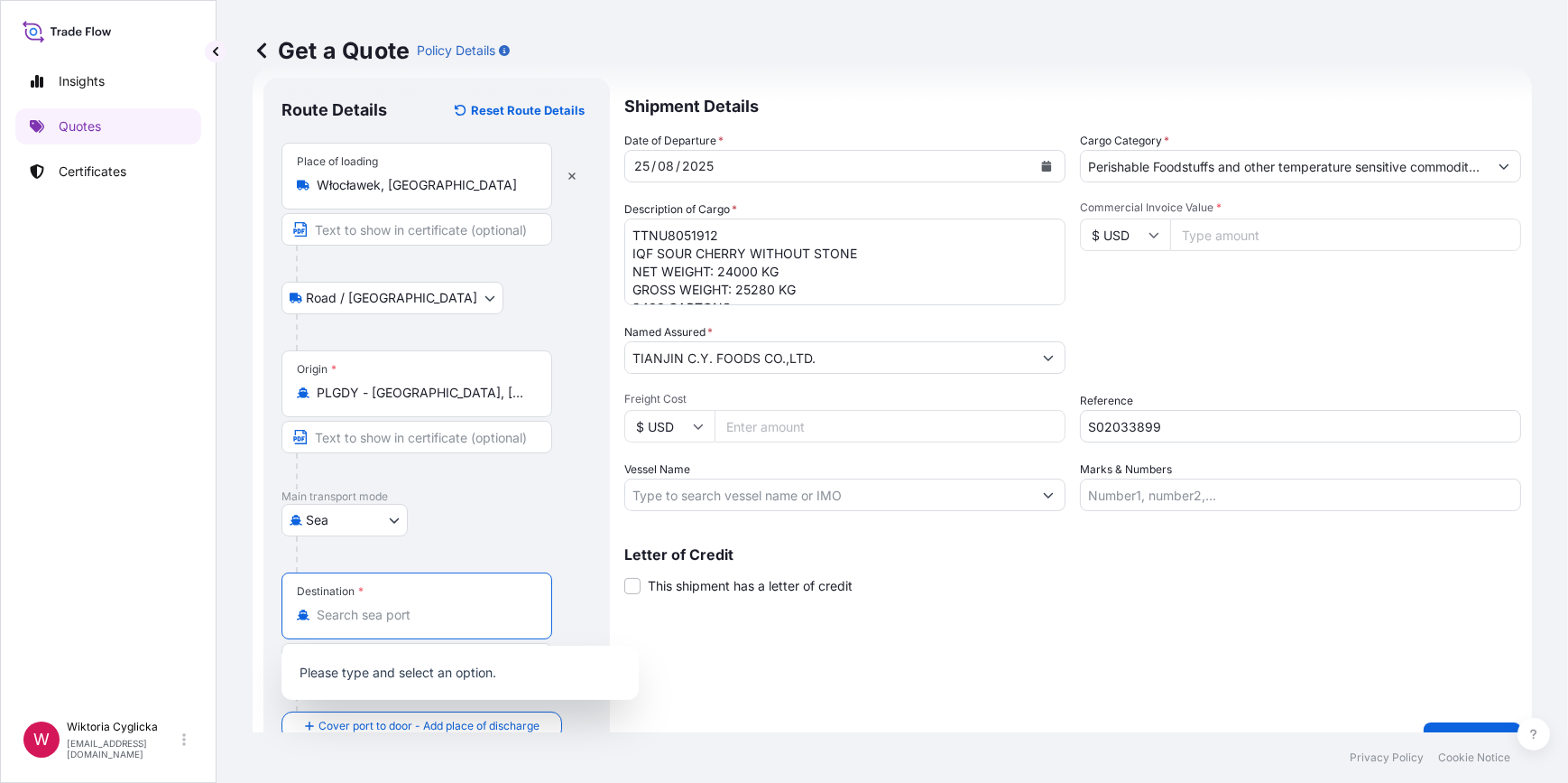
paste input "Xingang"
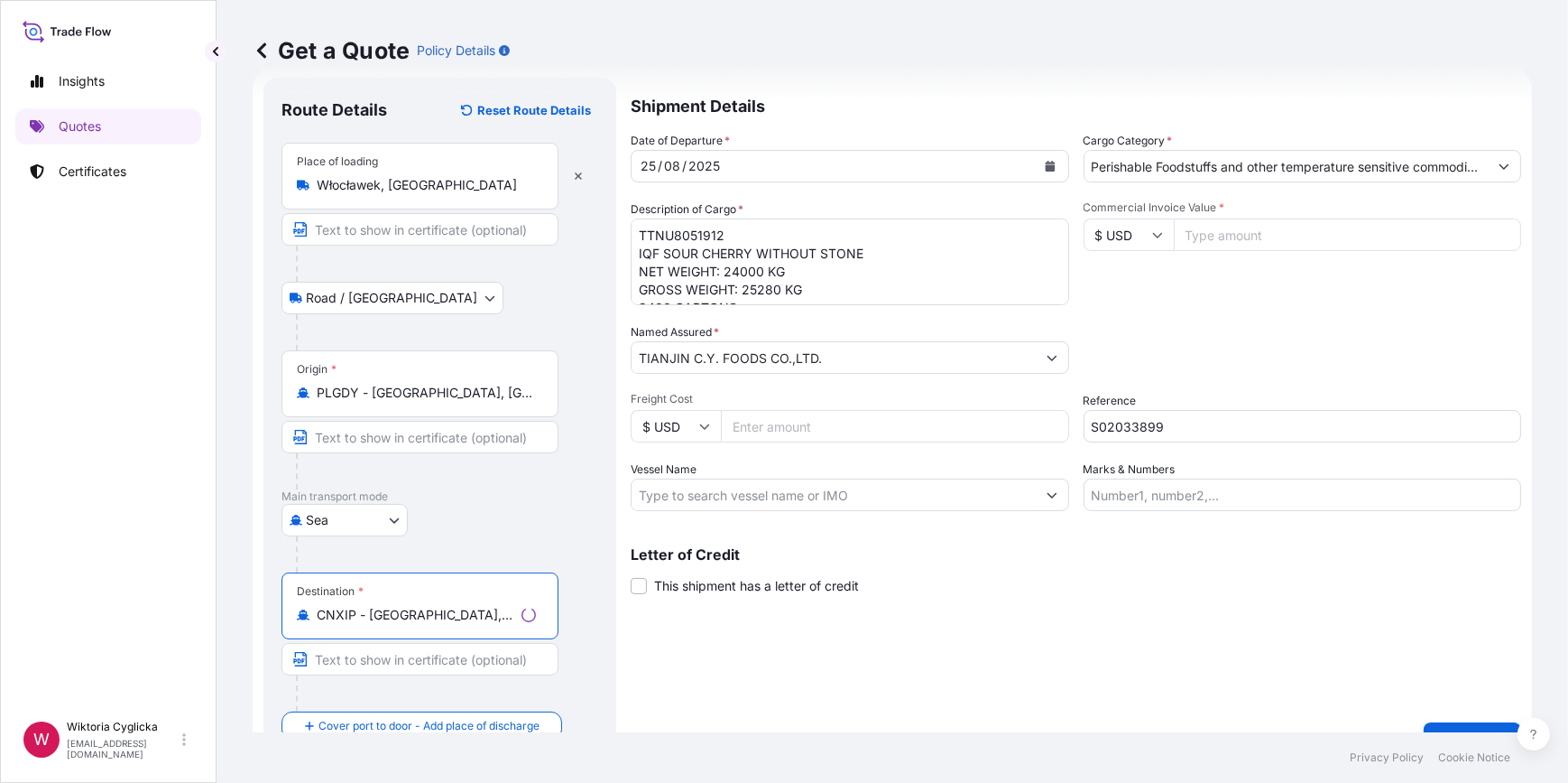
type input "CNXIP - [GEOGRAPHIC_DATA], [GEOGRAPHIC_DATA]"
click at [1197, 330] on div "Packing Category Type to search a container mode Please select a primary mode o…" at bounding box center [1303, 349] width 438 height 51
click at [1209, 238] on input "Commercial Invoice Value *" at bounding box center [1347, 235] width 348 height 33
click at [1218, 229] on input "Commercial Invoice Value *" at bounding box center [1346, 235] width 351 height 33
paste input "121920.00"
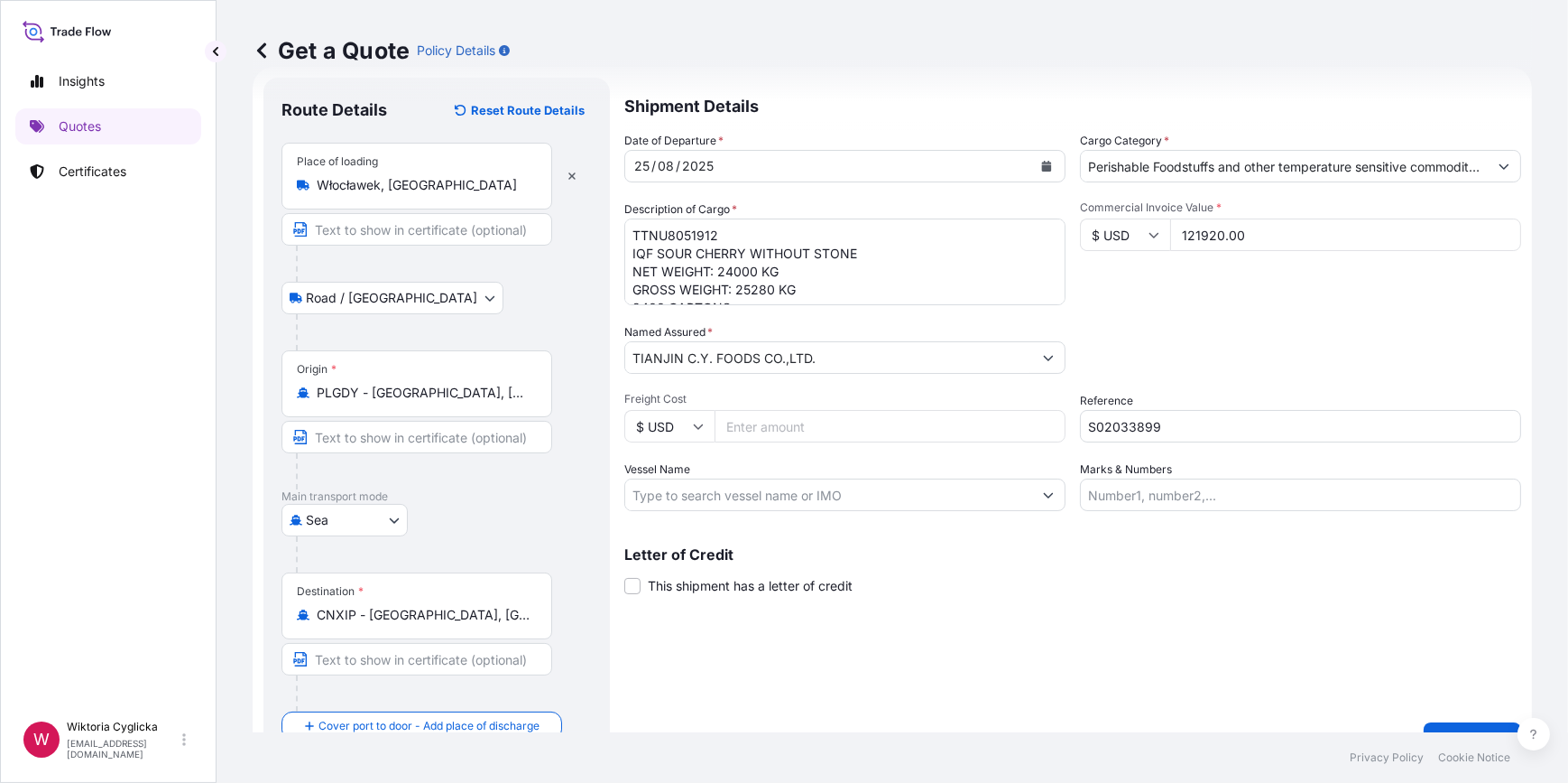
type input "121920.00"
click at [1199, 310] on div "Date of Departure * [DATE] Cargo Category * Perishable Foodstuffs and other tem…" at bounding box center [1073, 322] width 897 height 380
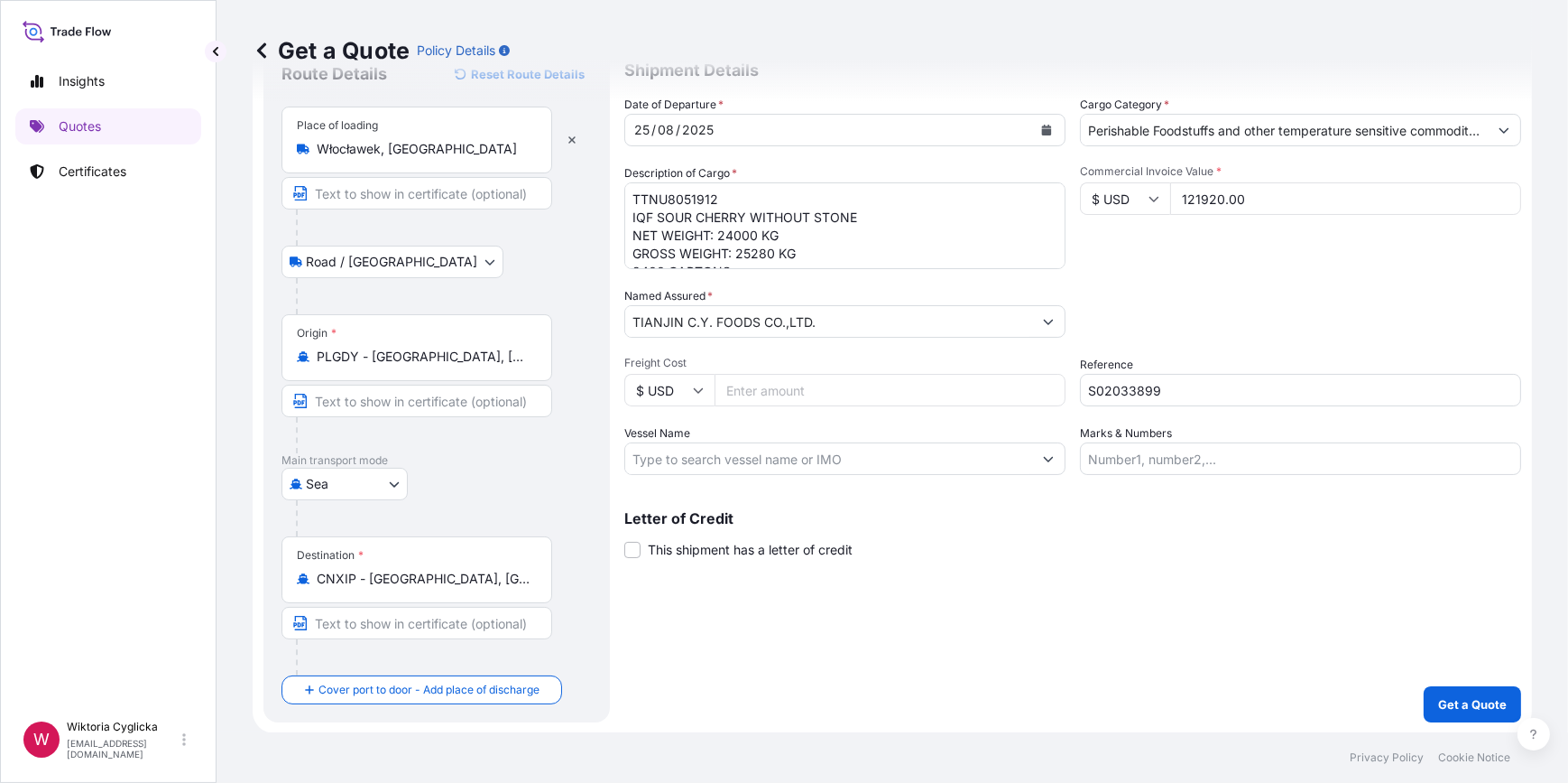
click at [1441, 699] on p "Get a Quote" at bounding box center [1472, 704] width 69 height 18
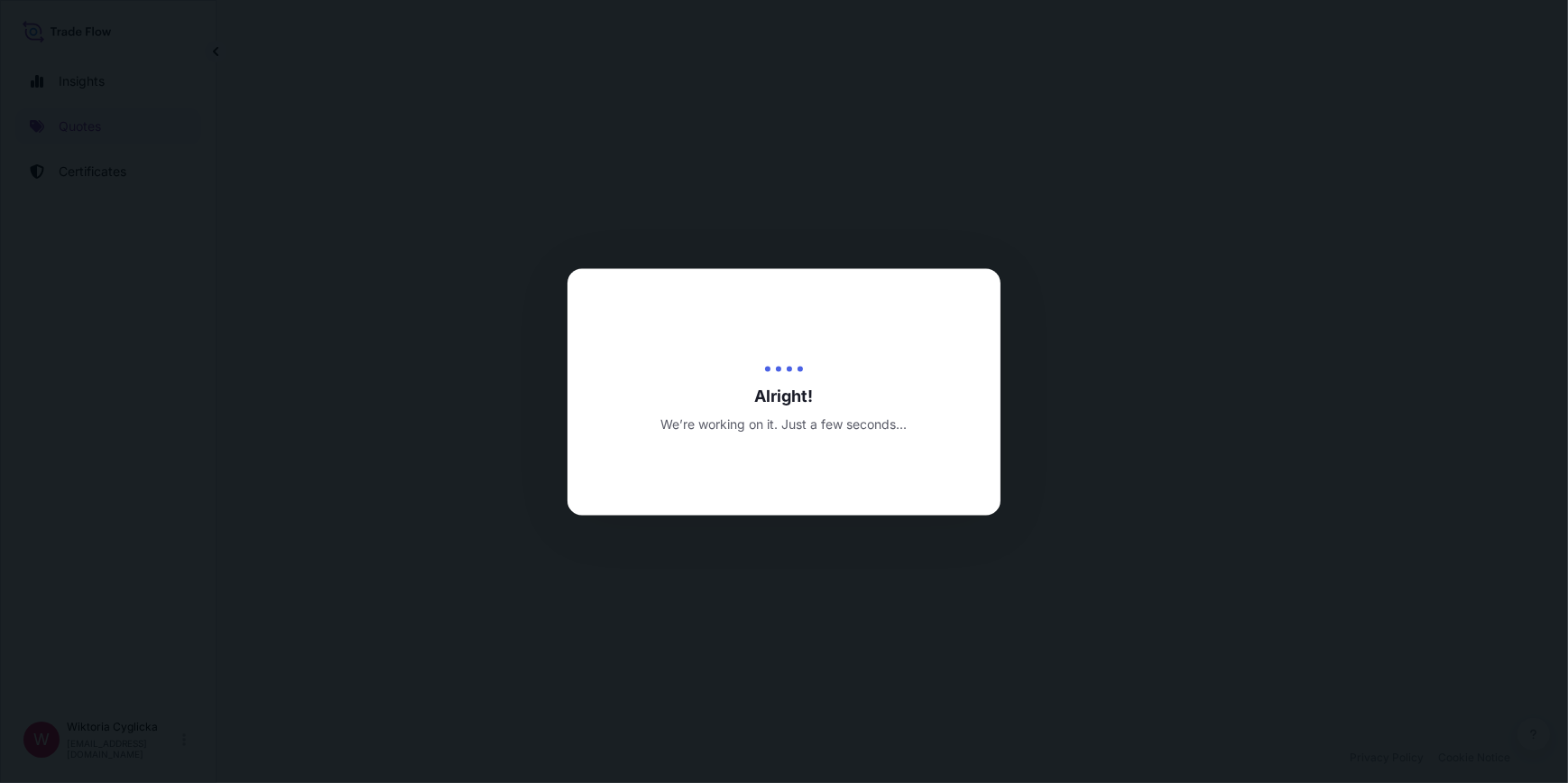
select select "Road / [GEOGRAPHIC_DATA]"
select select "Sea"
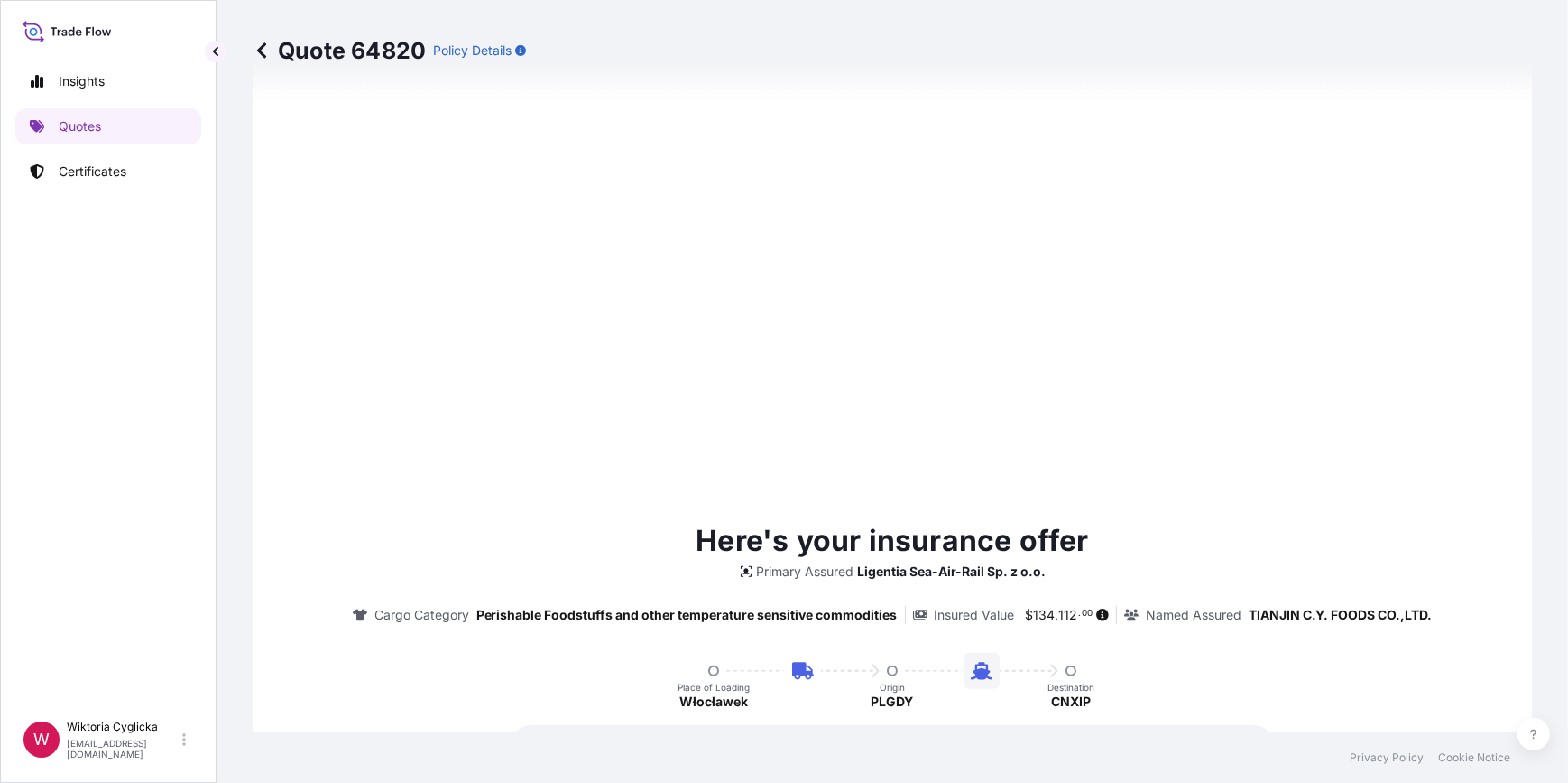
type input "[DATE]"
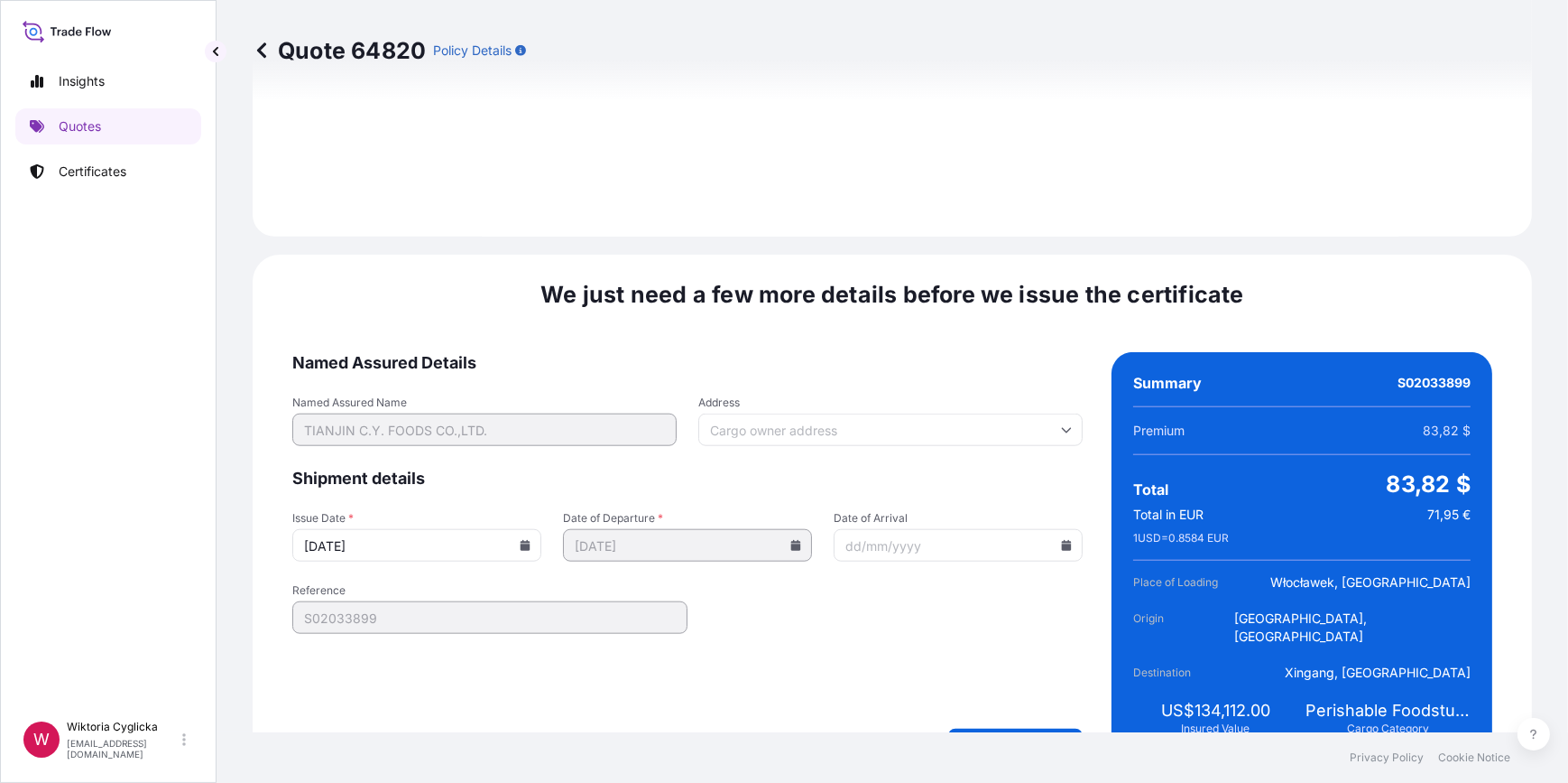
scroll to position [2254, 0]
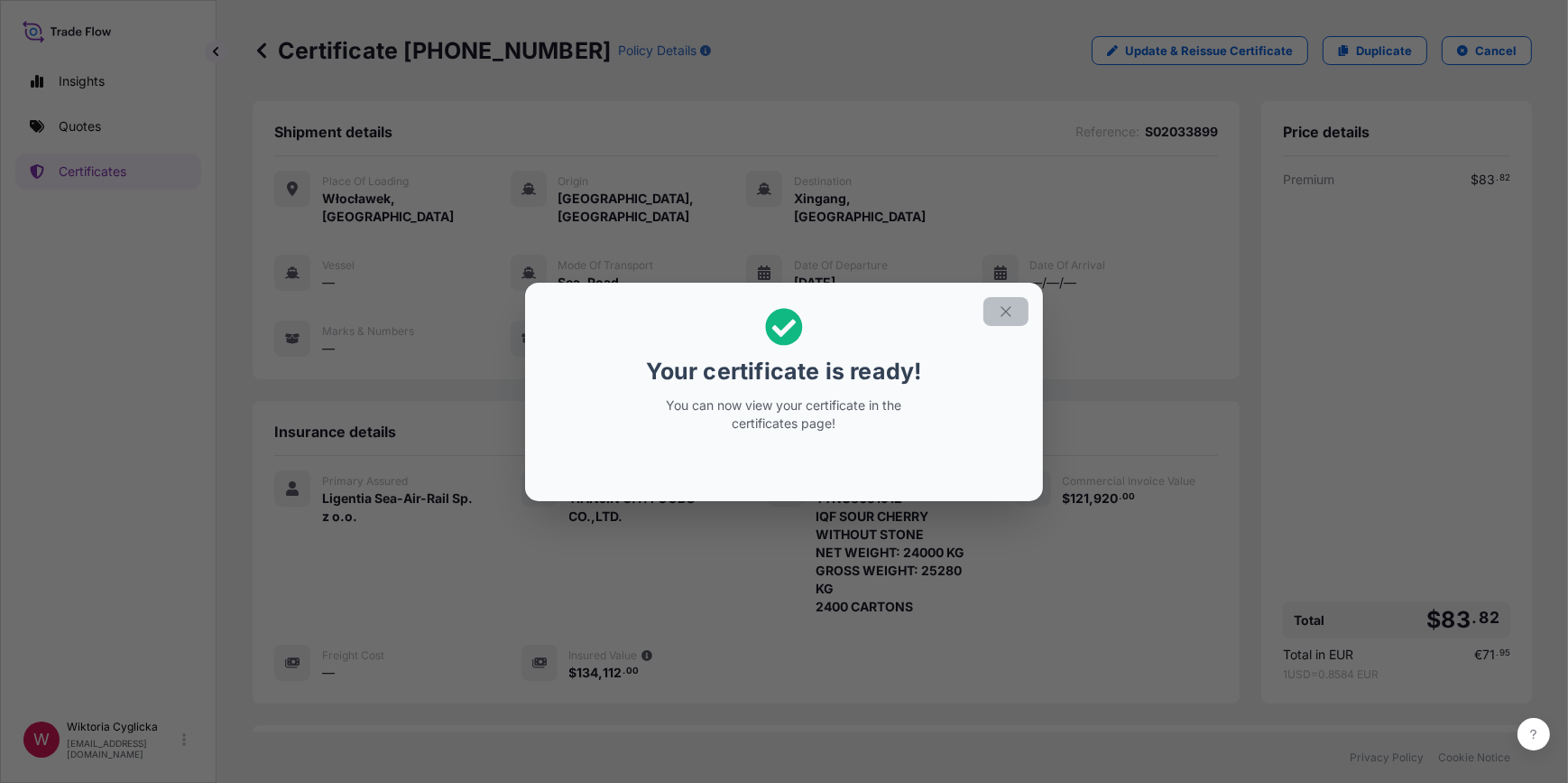
click at [1002, 308] on icon "button" at bounding box center [1006, 311] width 10 height 10
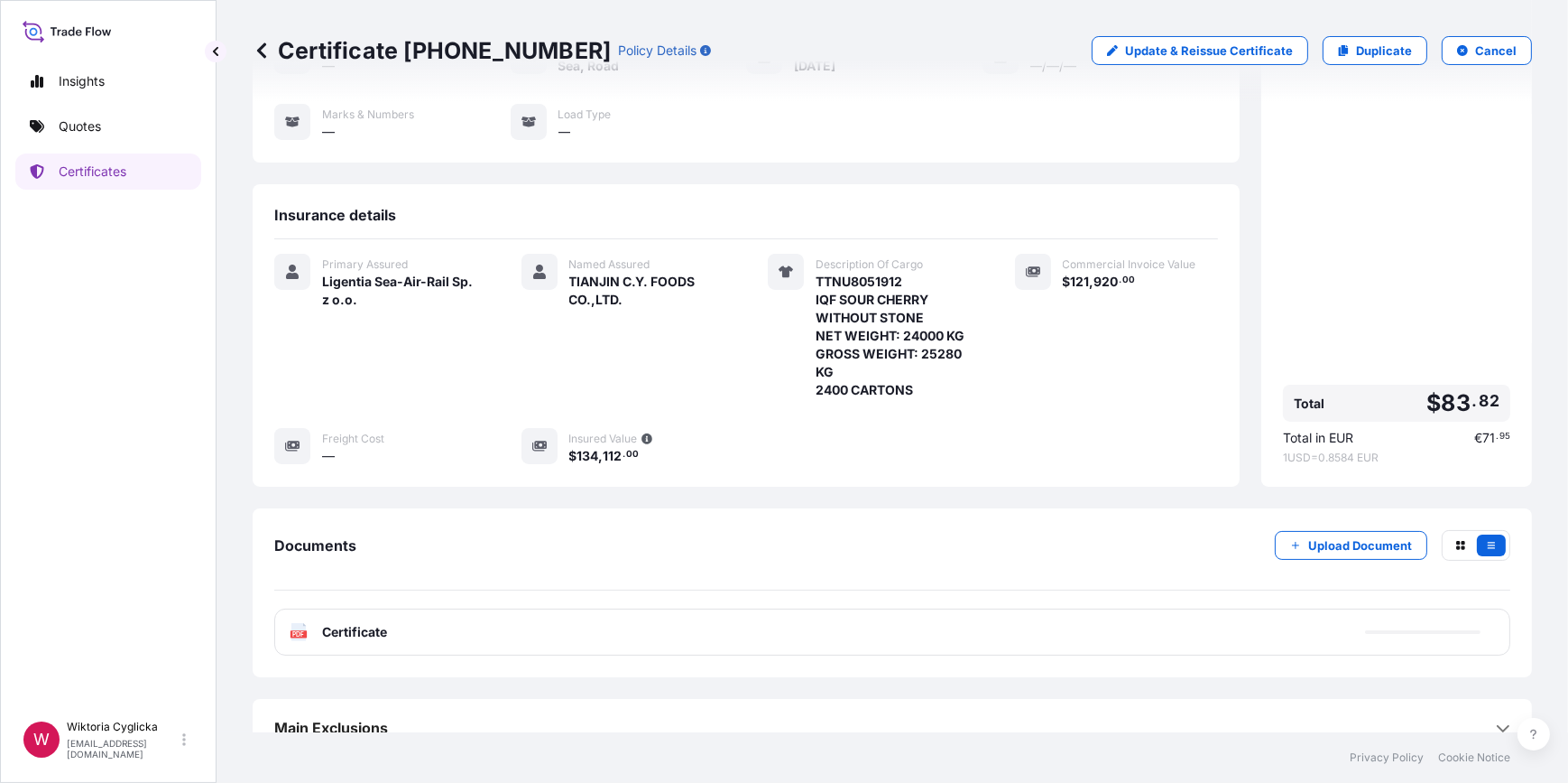
scroll to position [222, 0]
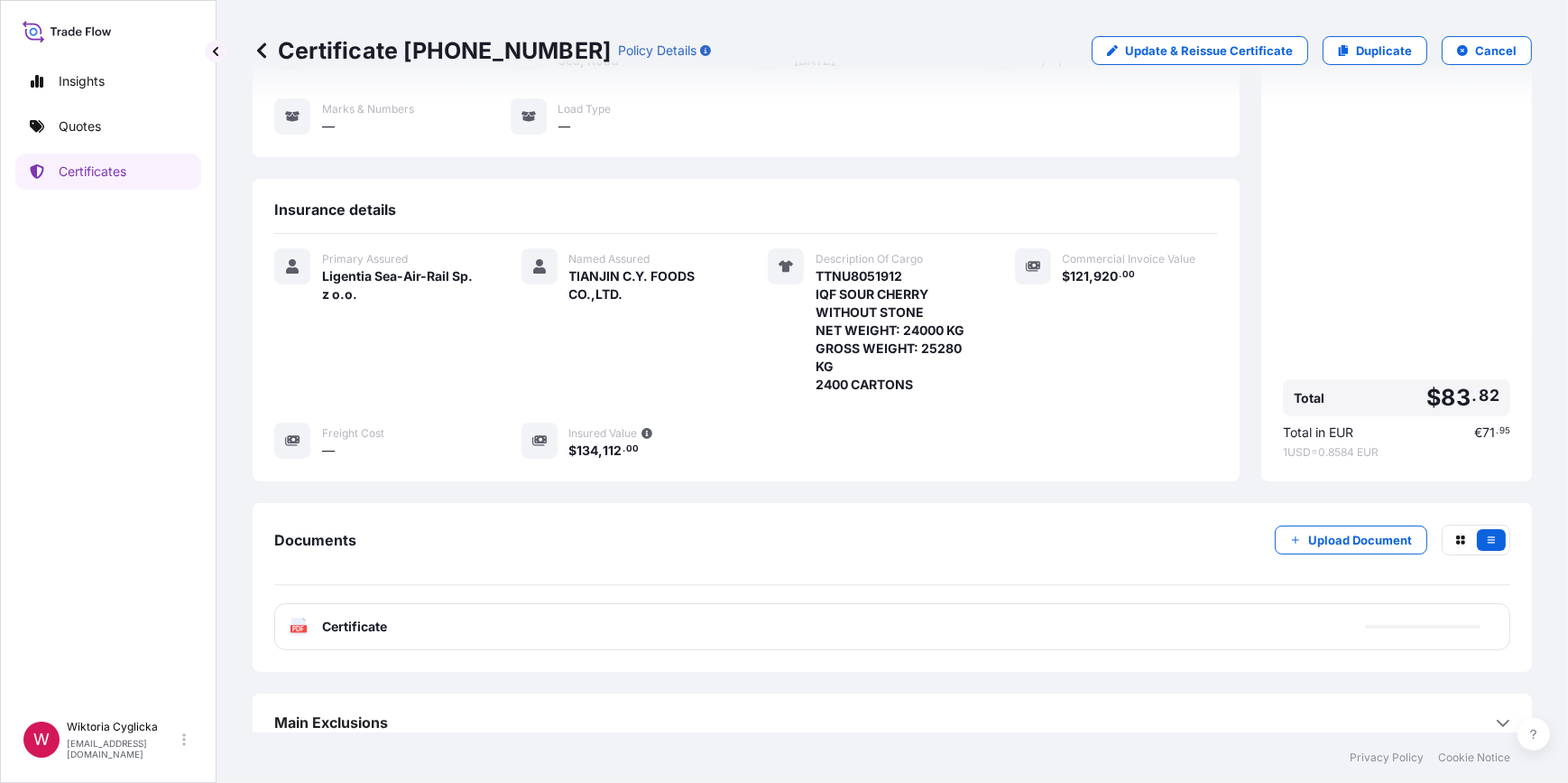
click at [526, 612] on div "PDF Certificate" at bounding box center [892, 626] width 1236 height 47
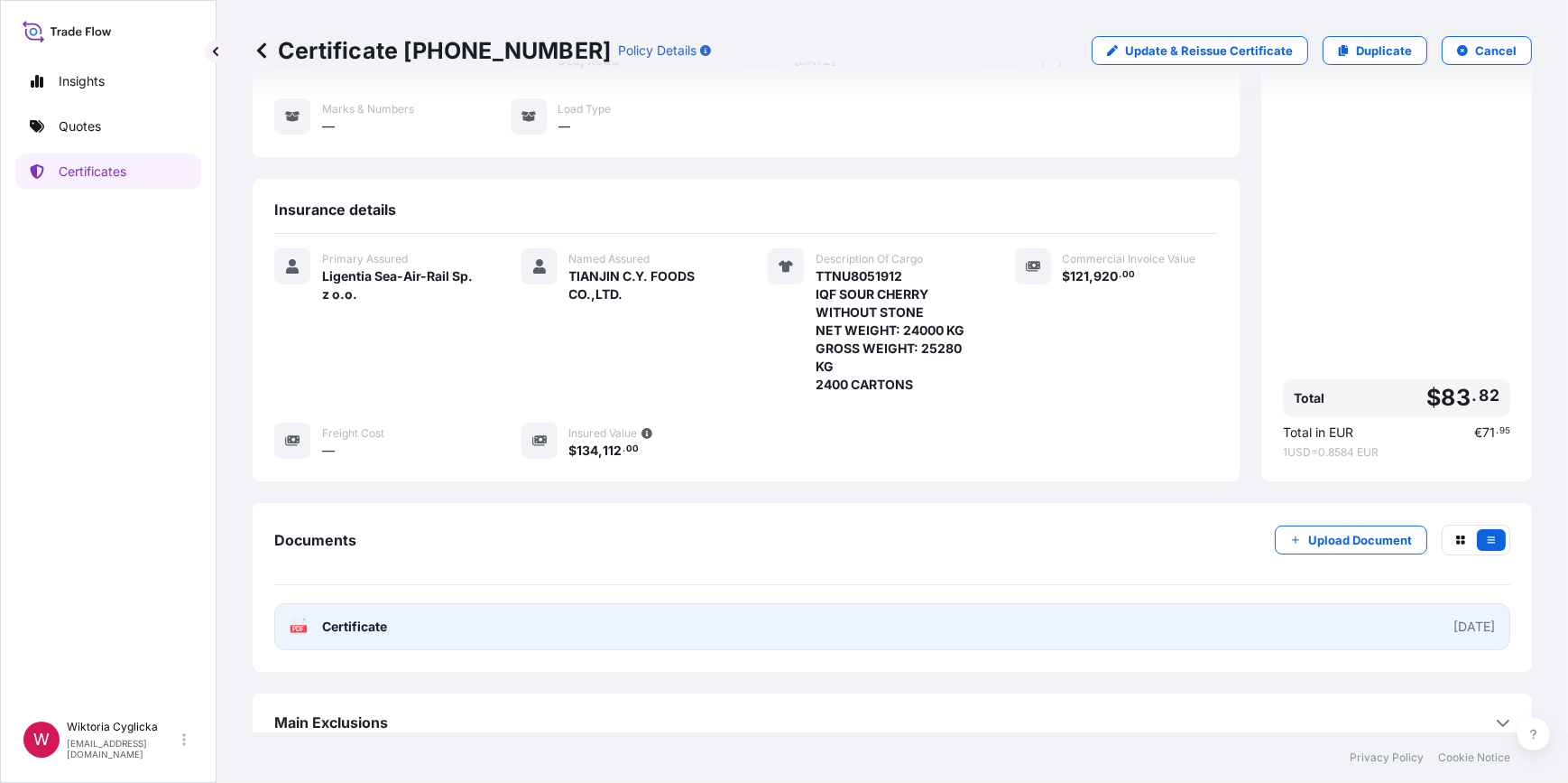
click at [423, 603] on link "PDF Certificate [DATE]" at bounding box center [892, 626] width 1236 height 47
